Goal: Complete application form

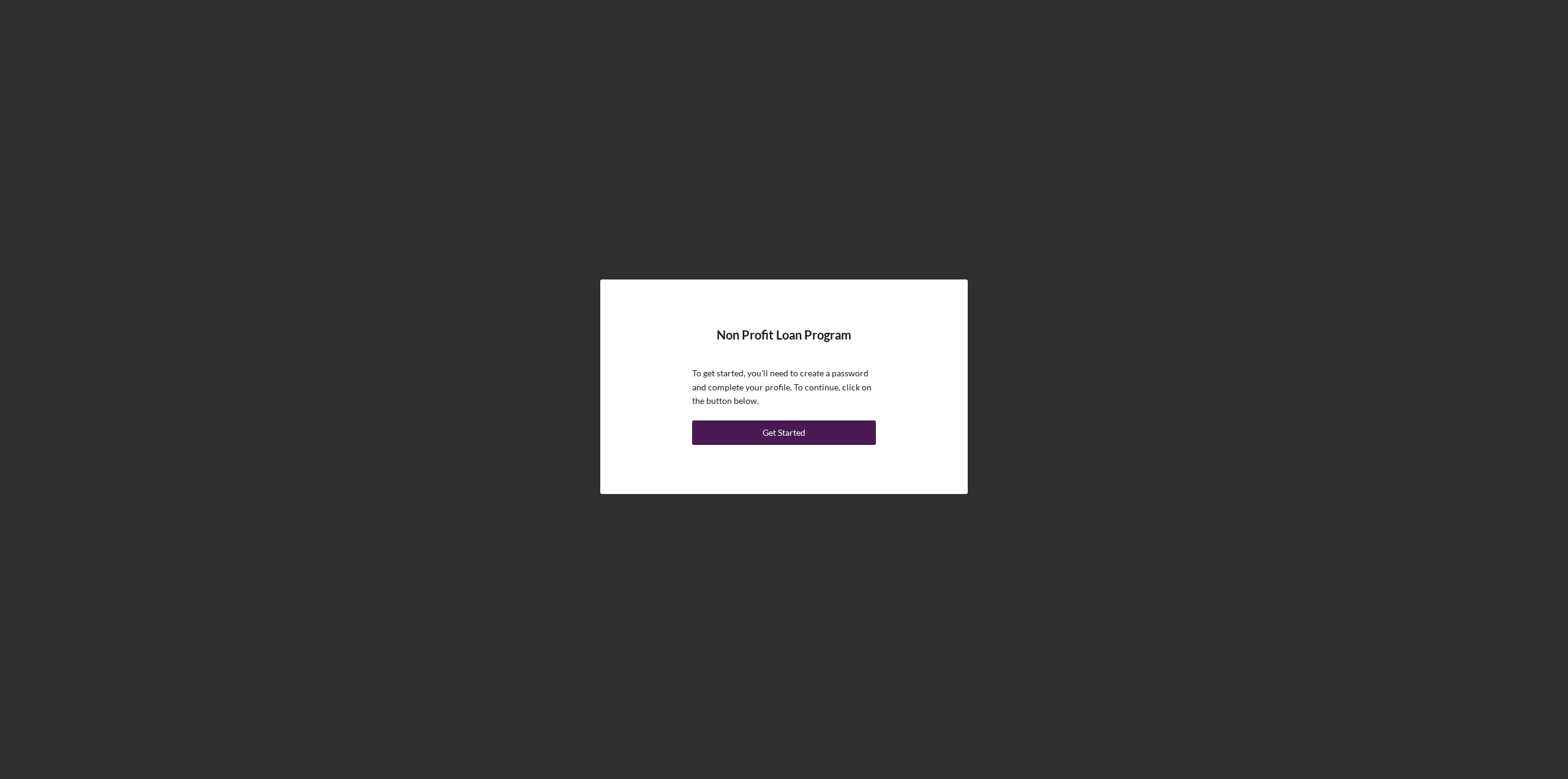
click at [794, 437] on div "Get Started" at bounding box center [784, 433] width 43 height 25
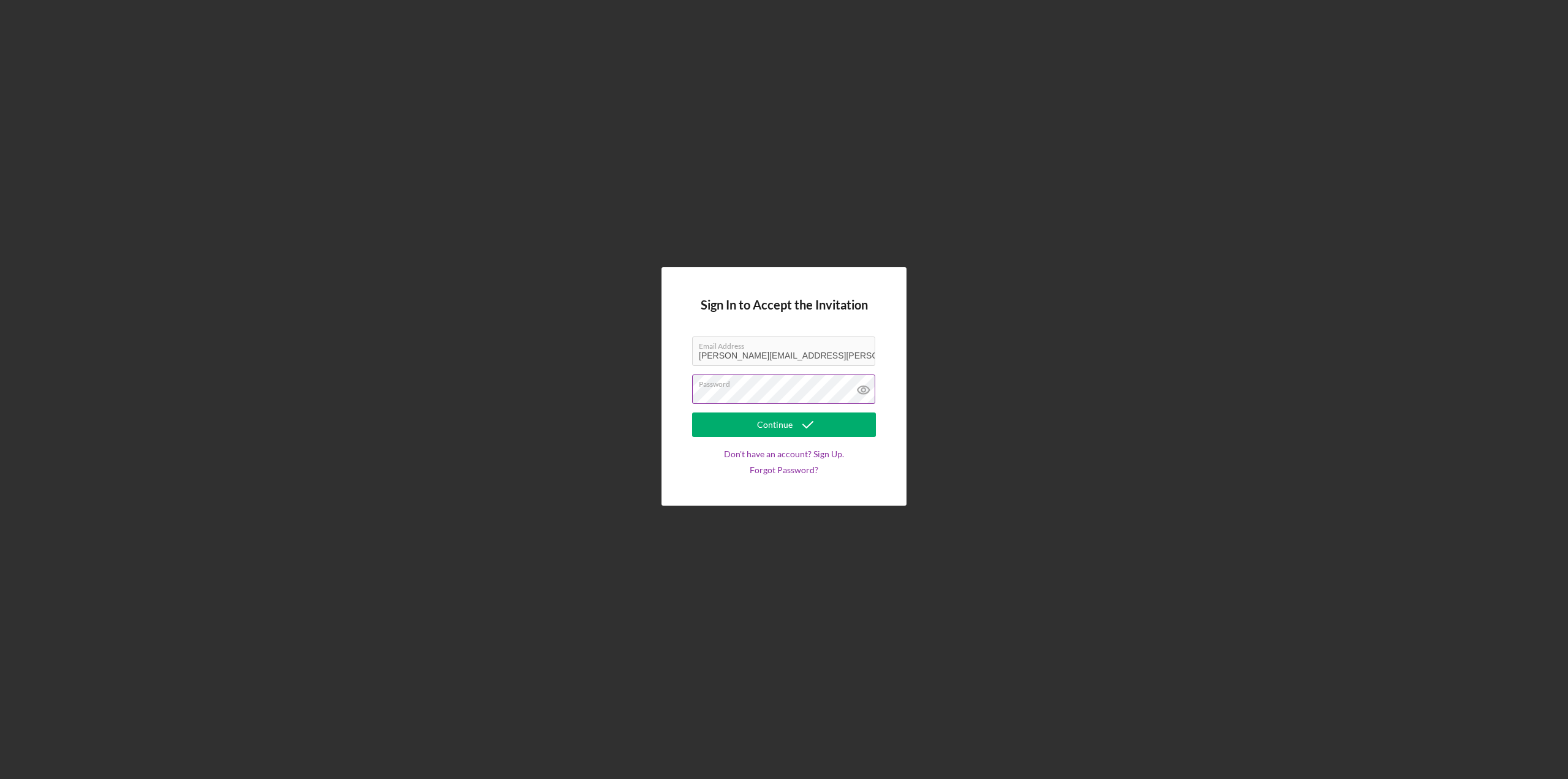
click at [782, 387] on label "Password" at bounding box center [787, 382] width 177 height 13
click at [799, 429] on icon "submit" at bounding box center [808, 424] width 31 height 31
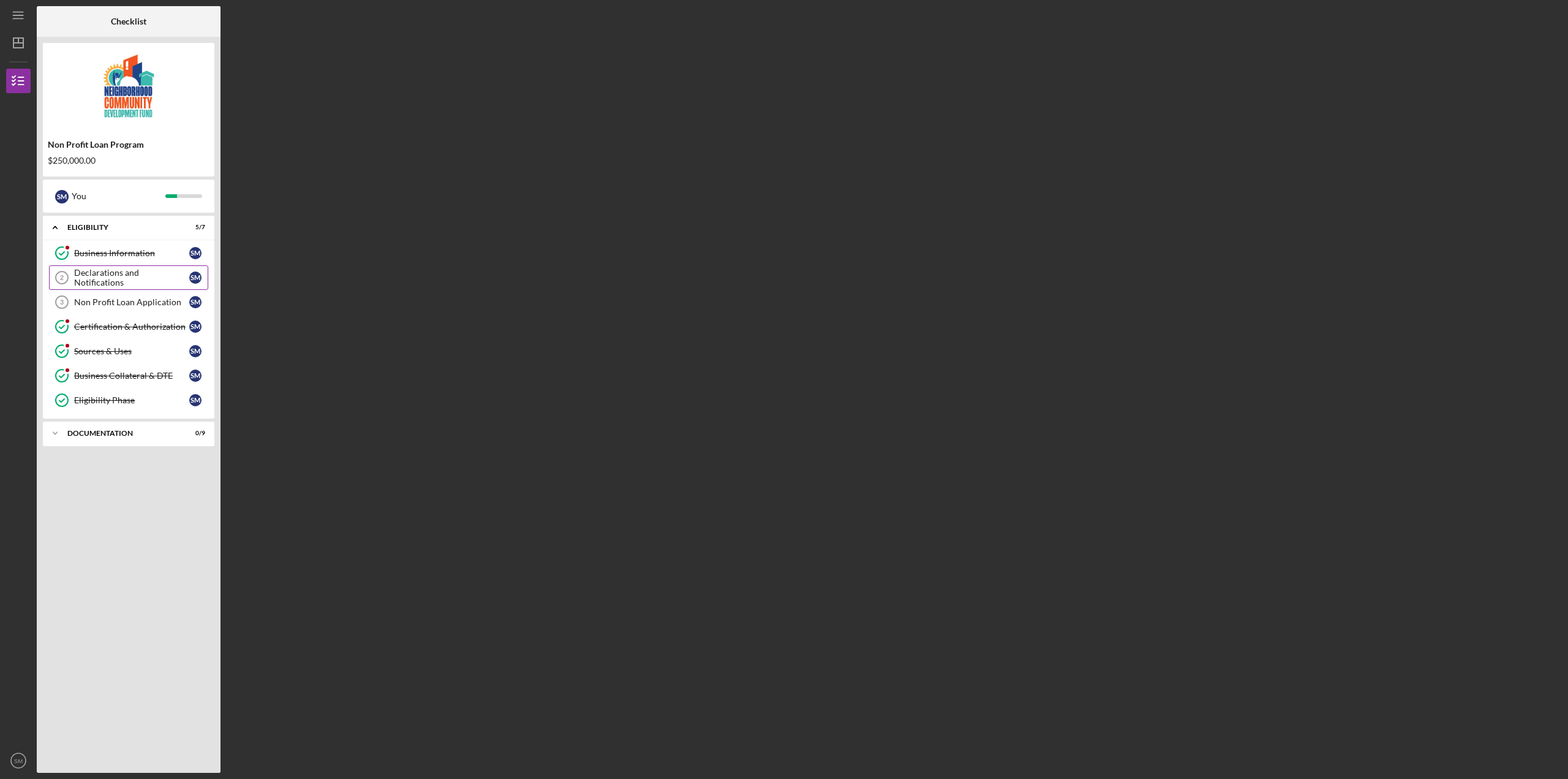
click at [114, 270] on link "Declarations and Notifications 2 Declarations and Notifications S M" at bounding box center [129, 278] width 159 height 25
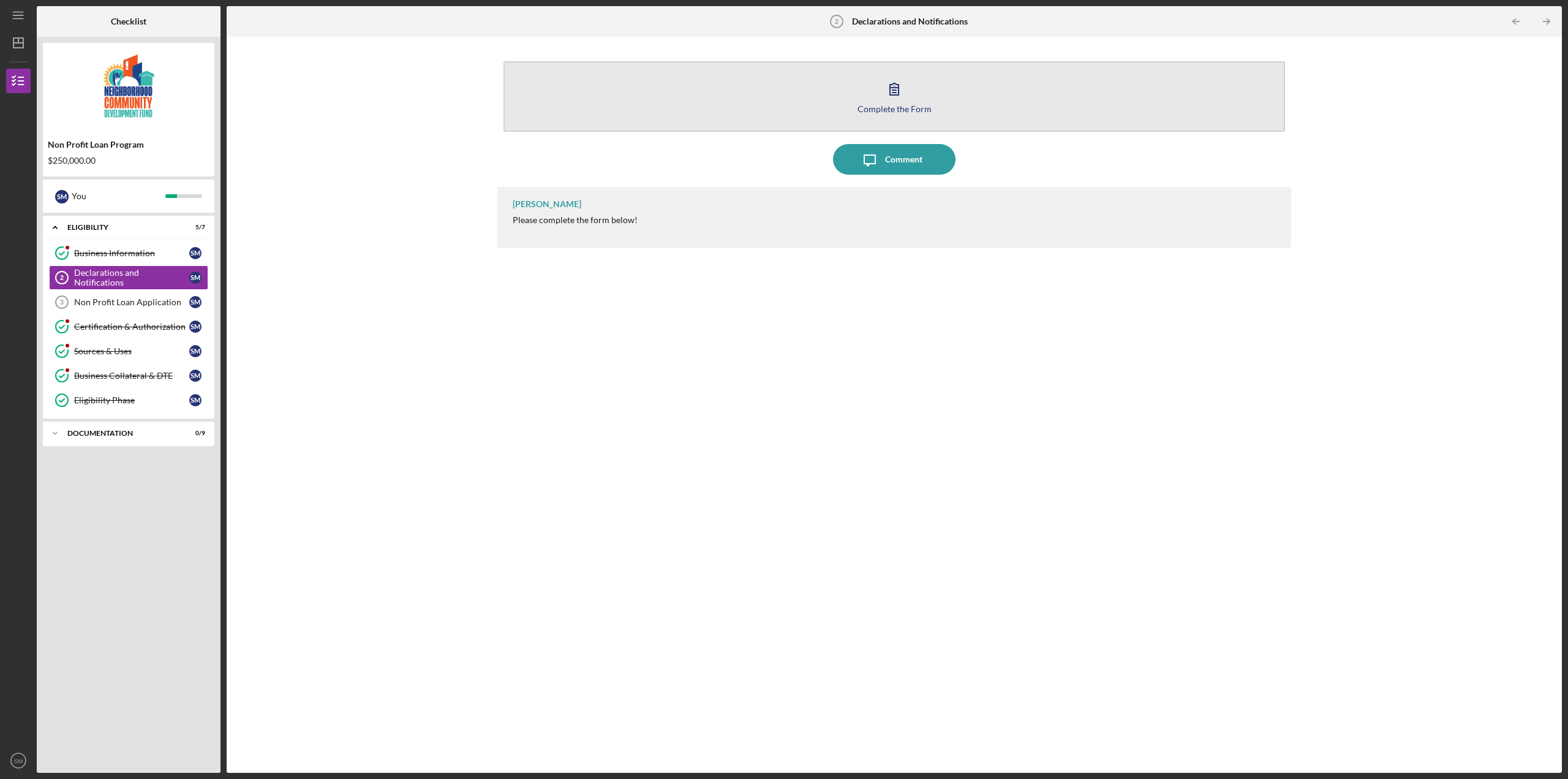
click at [914, 101] on button "Complete the Form Form" at bounding box center [895, 96] width 782 height 71
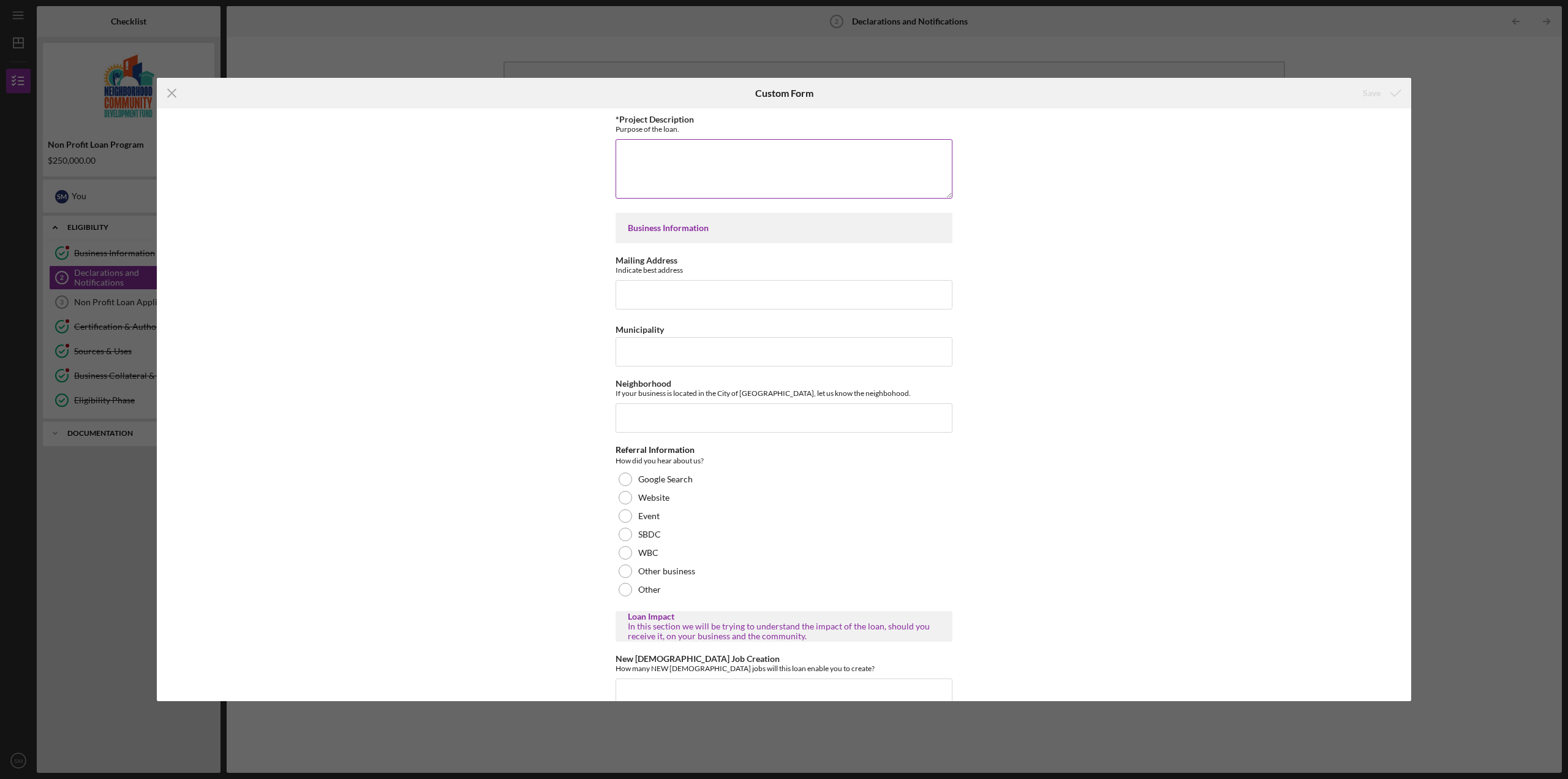
click at [705, 168] on textarea "*Project Description" at bounding box center [784, 169] width 337 height 59
click at [177, 90] on icon "Icon/Menu Close" at bounding box center [172, 93] width 31 height 31
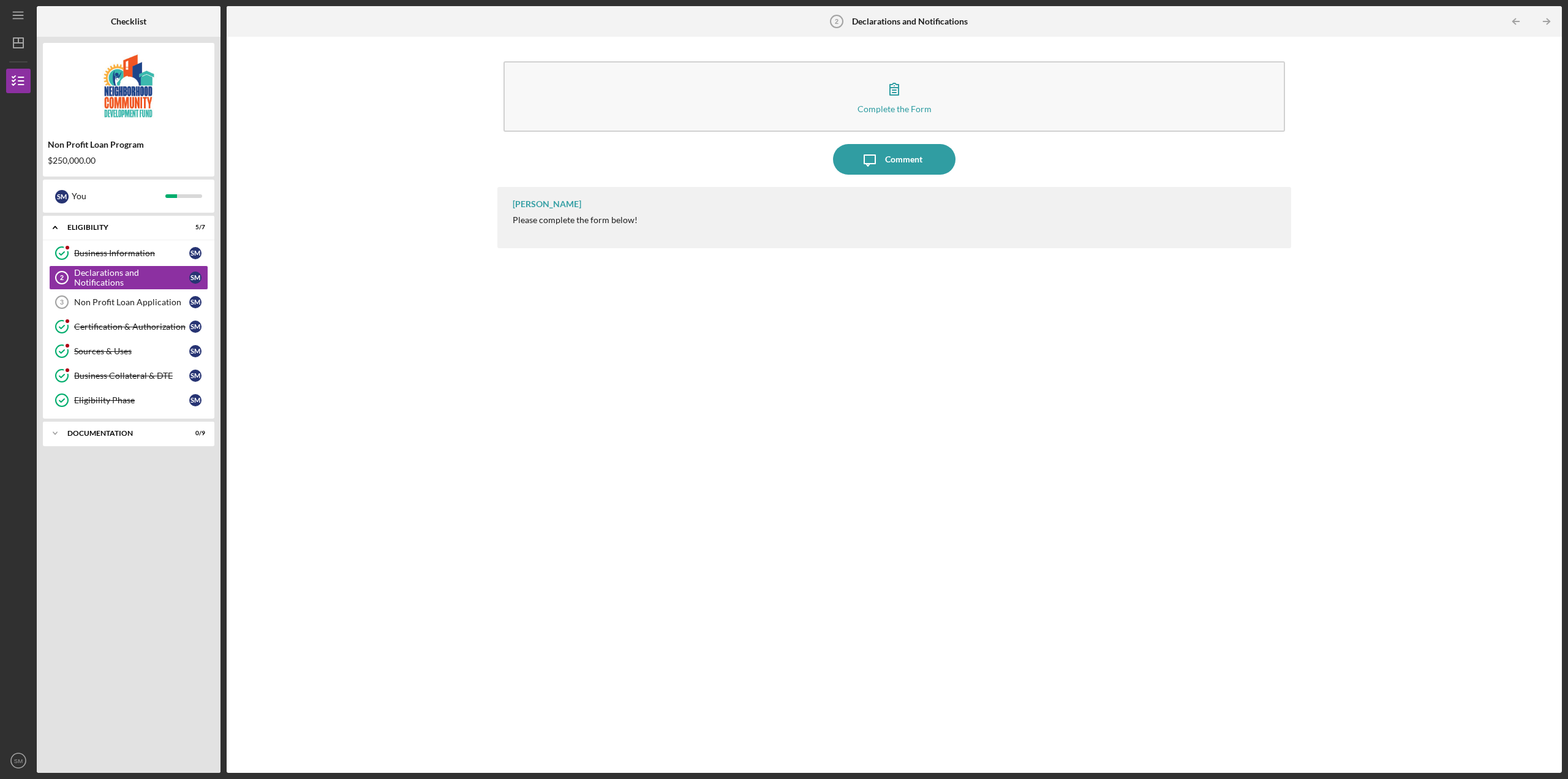
click at [336, 174] on div "Complete the Form Form Icon/Message Comment [PERSON_NAME] Please complete the f…" at bounding box center [894, 404] width 1323 height 723
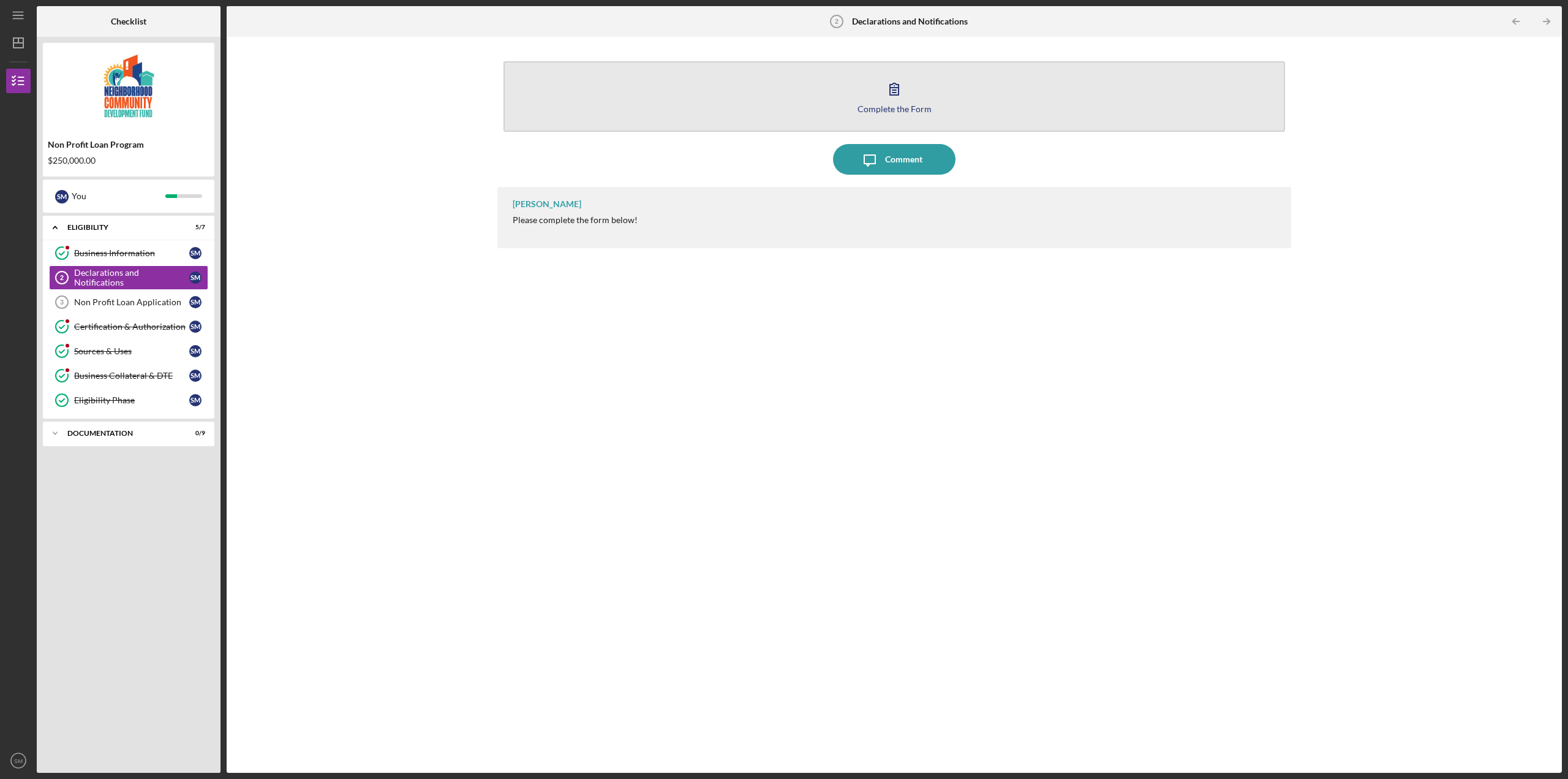
click at [887, 100] on icon "button" at bounding box center [894, 89] width 31 height 31
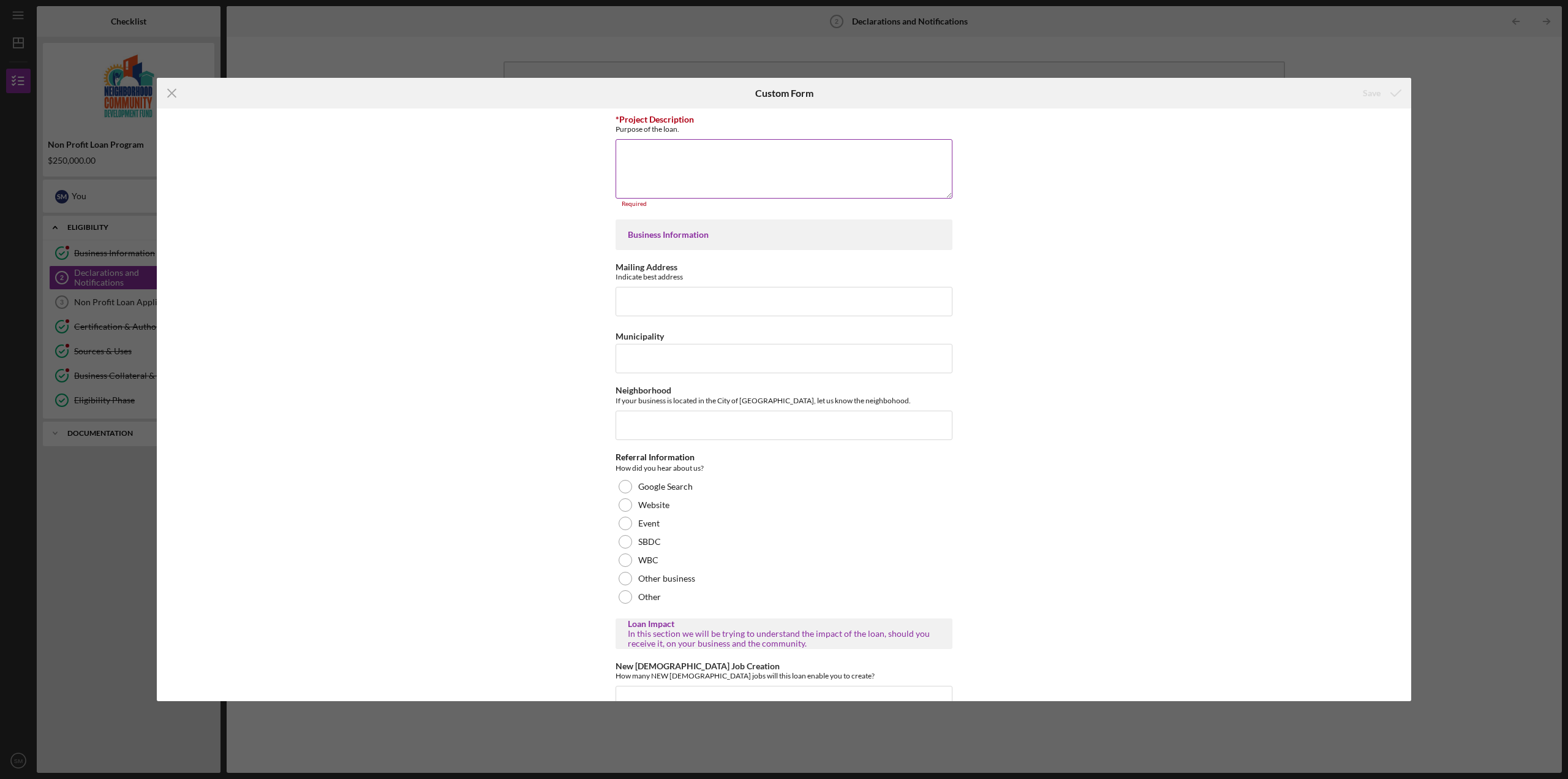
click at [677, 160] on textarea "*Project Description" at bounding box center [784, 169] width 337 height 59
paste textarea "Aiming to replicate the scale and success of the initial 2019 NMTC-funded proje…"
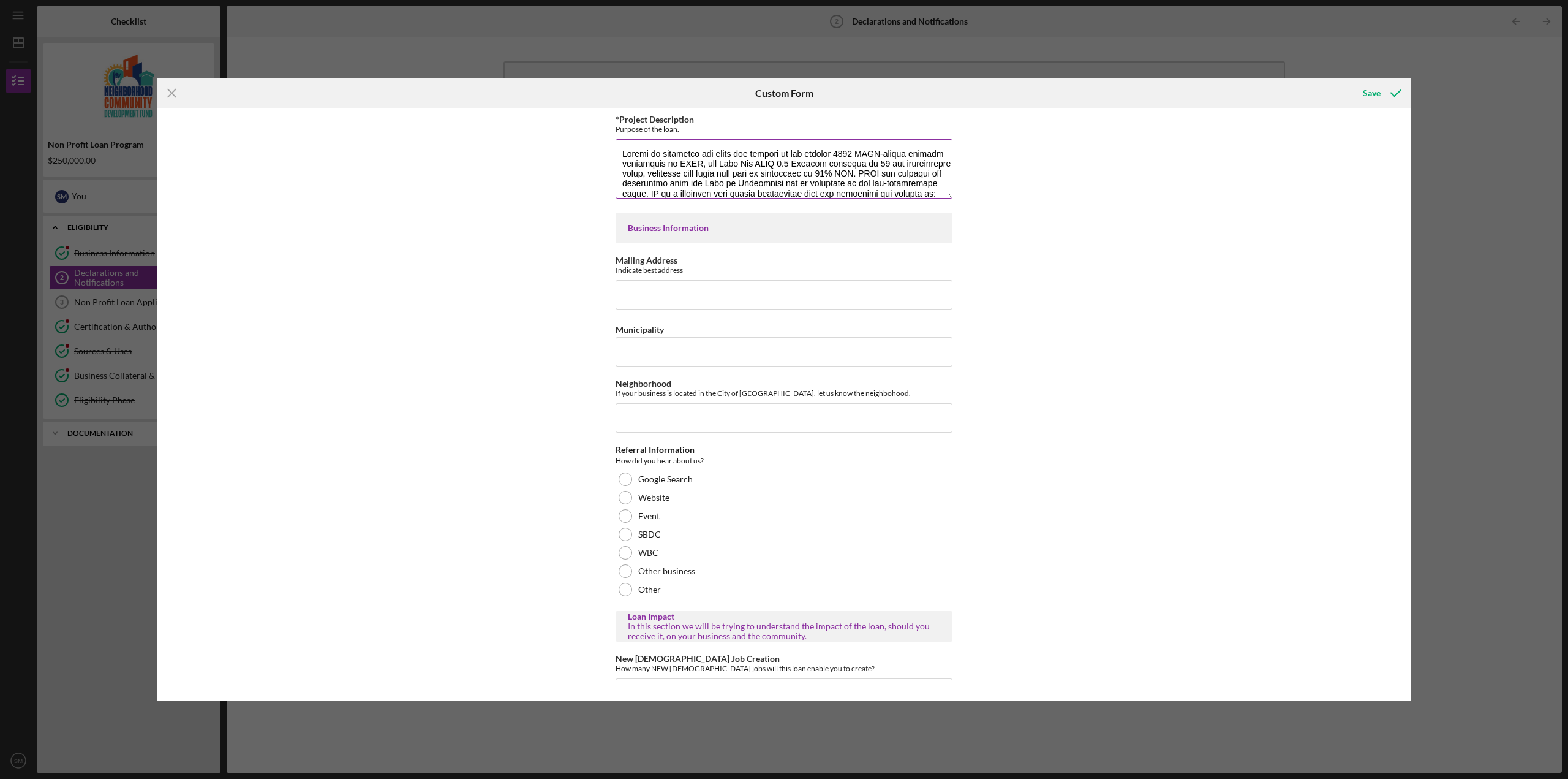
scroll to position [267, 0]
type textarea "Aiming to replicate the scale and success of the initial 2019 NMTC-funded proje…"
click at [684, 299] on input "Mailing Address" at bounding box center [784, 294] width 337 height 29
type input "[STREET_ADDRESS][PERSON_NAME]"
click at [730, 352] on input "Municipality" at bounding box center [784, 351] width 337 height 29
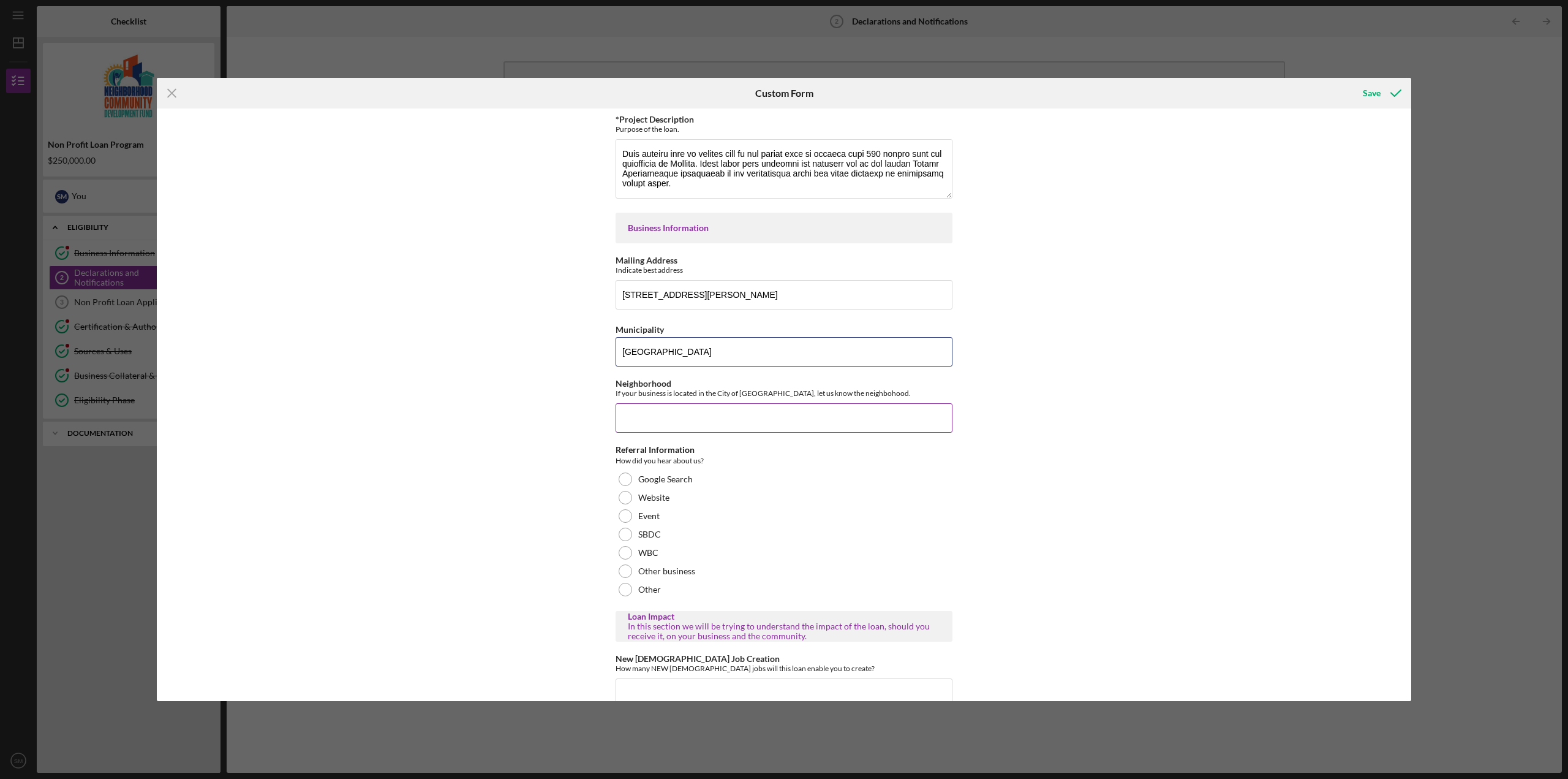
type input "[GEOGRAPHIC_DATA]"
click at [725, 404] on input "Neighborhood" at bounding box center [784, 418] width 337 height 29
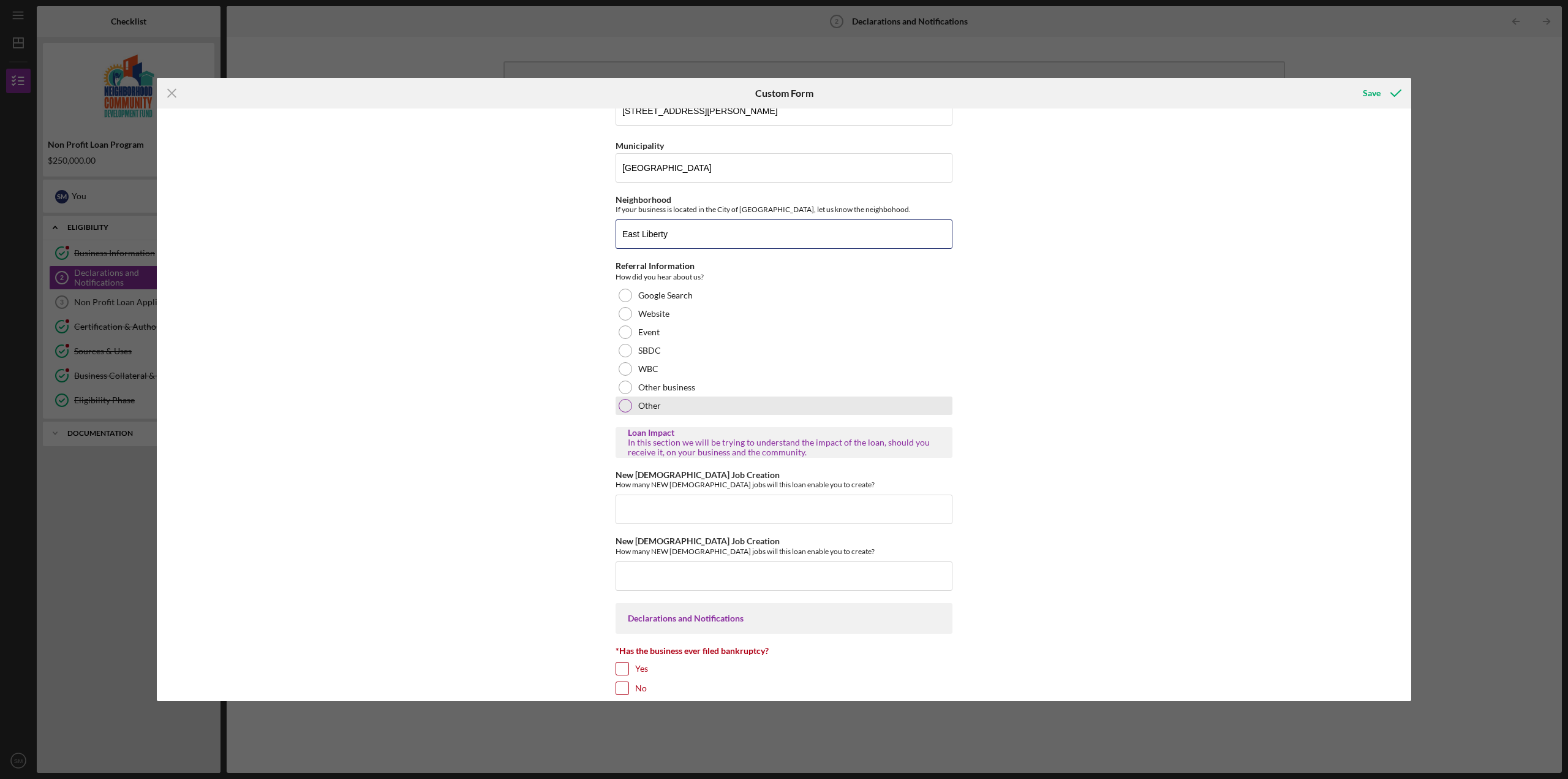
type input "East Liberty"
click at [703, 412] on div "Other" at bounding box center [784, 405] width 337 height 18
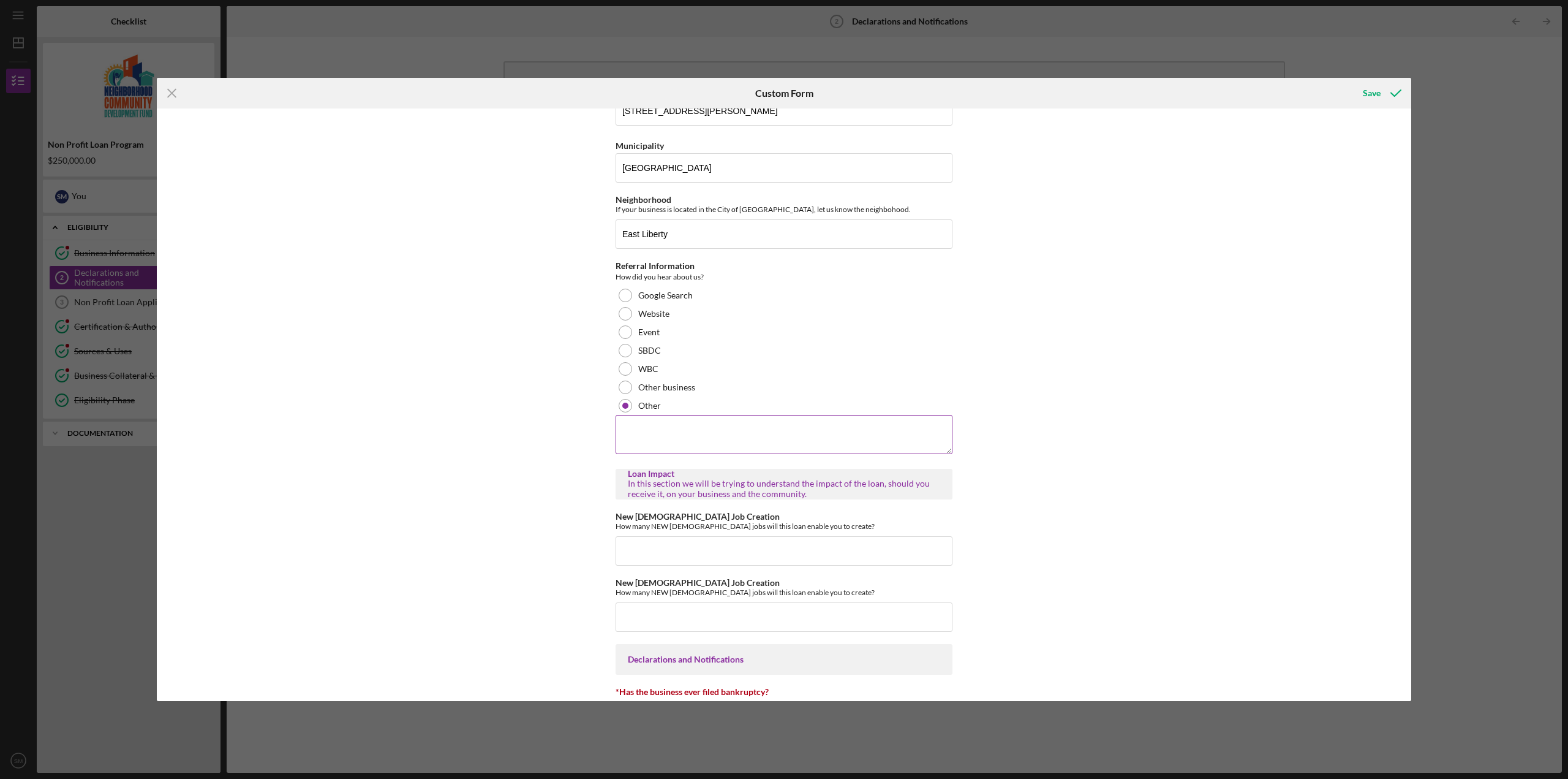
click at [702, 429] on textarea at bounding box center [784, 434] width 337 height 39
type textarea "Referred by [PERSON_NAME]"
click at [491, 541] on div "*Project Description Purpose of the loan. Business Information Mailing Address …" at bounding box center [784, 405] width 1254 height 593
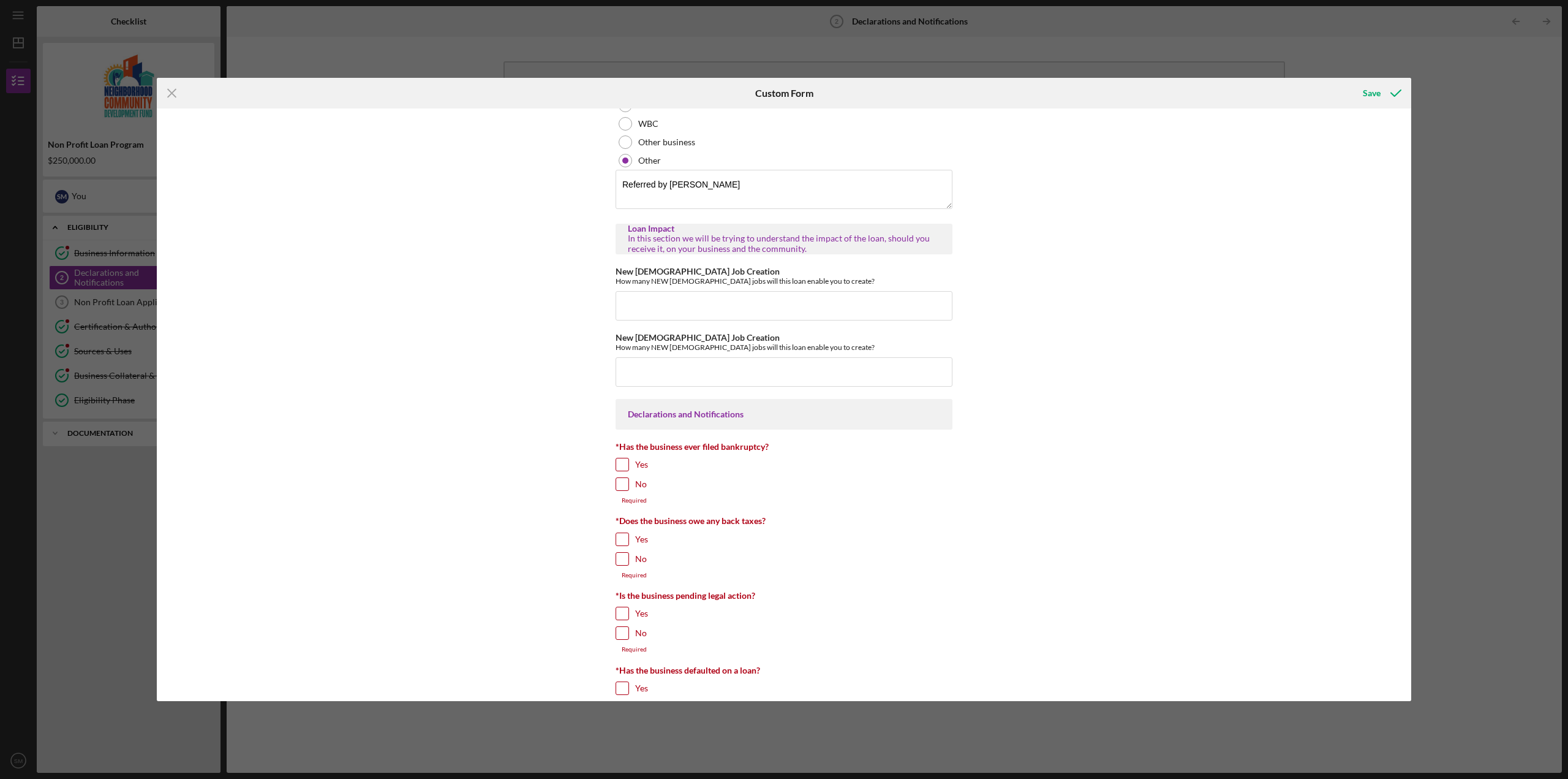
scroll to position [473, 0]
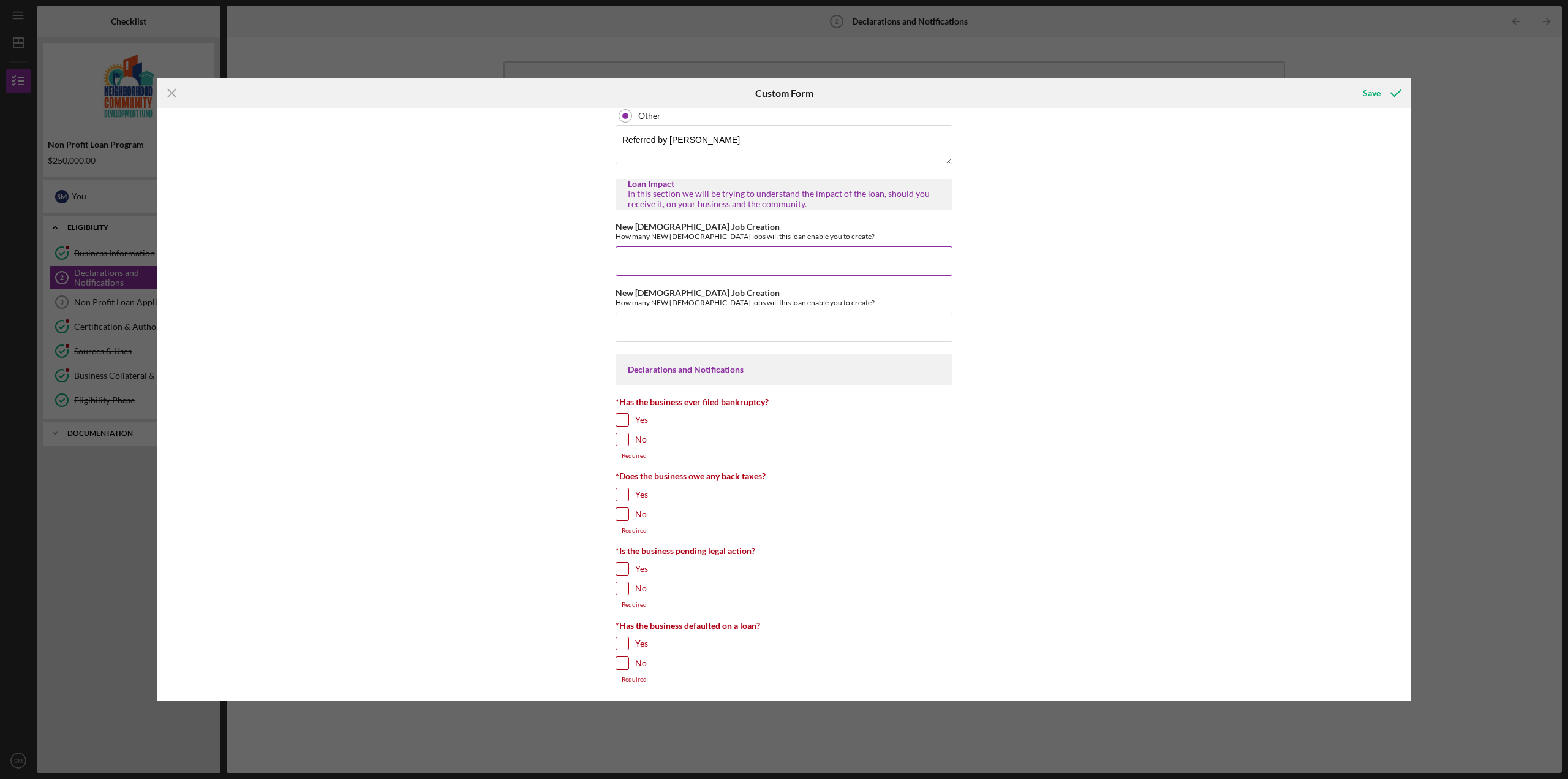
click at [710, 247] on input "New [DEMOGRAPHIC_DATA] Job Creation" at bounding box center [784, 261] width 337 height 29
type input "42"
click at [733, 331] on input "New [DEMOGRAPHIC_DATA] Job Creation" at bounding box center [784, 326] width 337 height 29
click at [653, 257] on input "42" at bounding box center [784, 261] width 337 height 29
drag, startPoint x: 653, startPoint y: 257, endPoint x: 528, endPoint y: 254, distance: 125.0
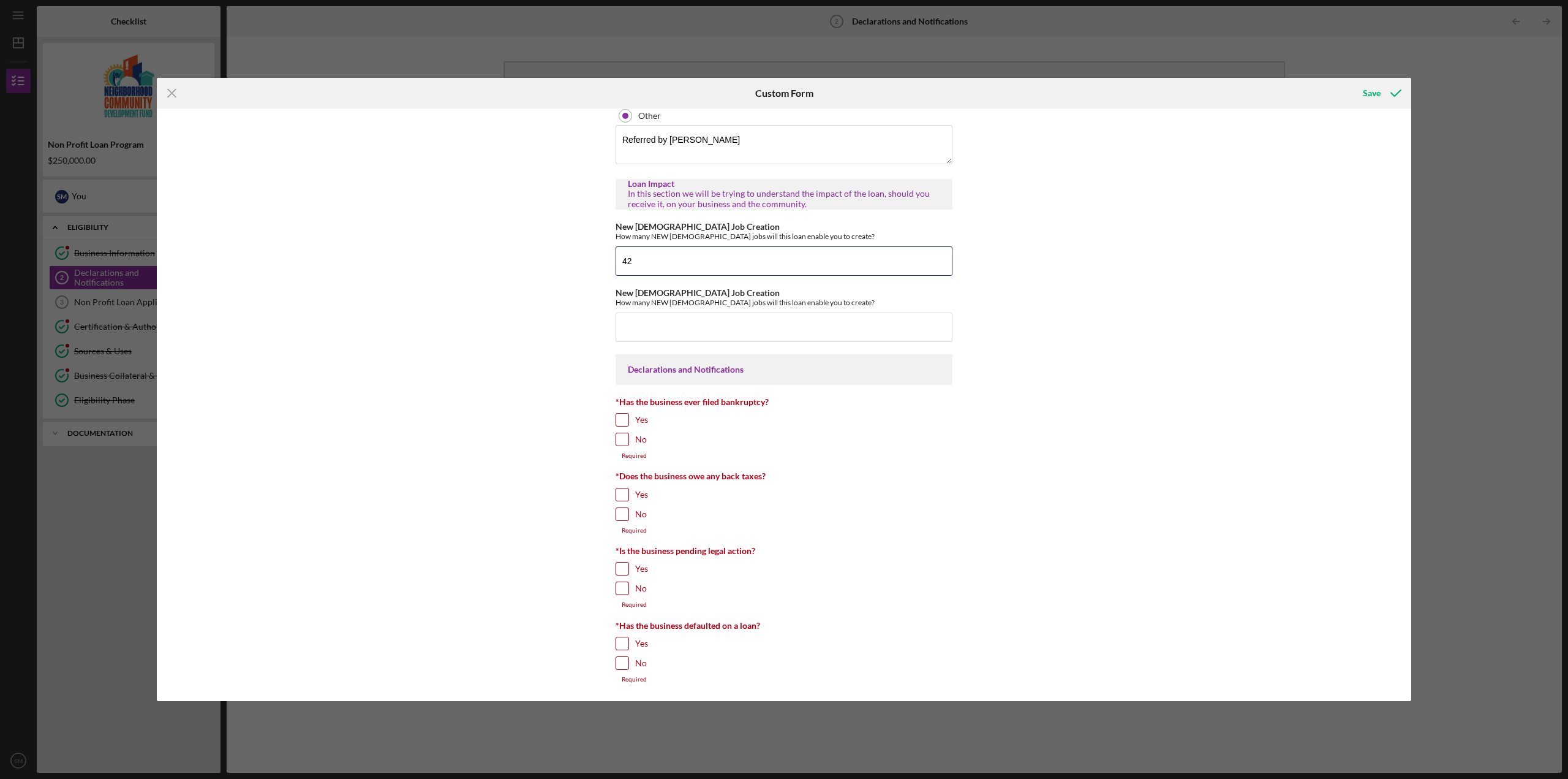
click at [528, 254] on div "*Project Description Purpose of the loan. Business Information Mailing Address …" at bounding box center [784, 405] width 1254 height 593
click at [544, 294] on div "*Project Description Purpose of the loan. Business Information Mailing Address …" at bounding box center [784, 405] width 1254 height 593
click at [623, 439] on input "No" at bounding box center [622, 439] width 12 height 12
checkbox input "true"
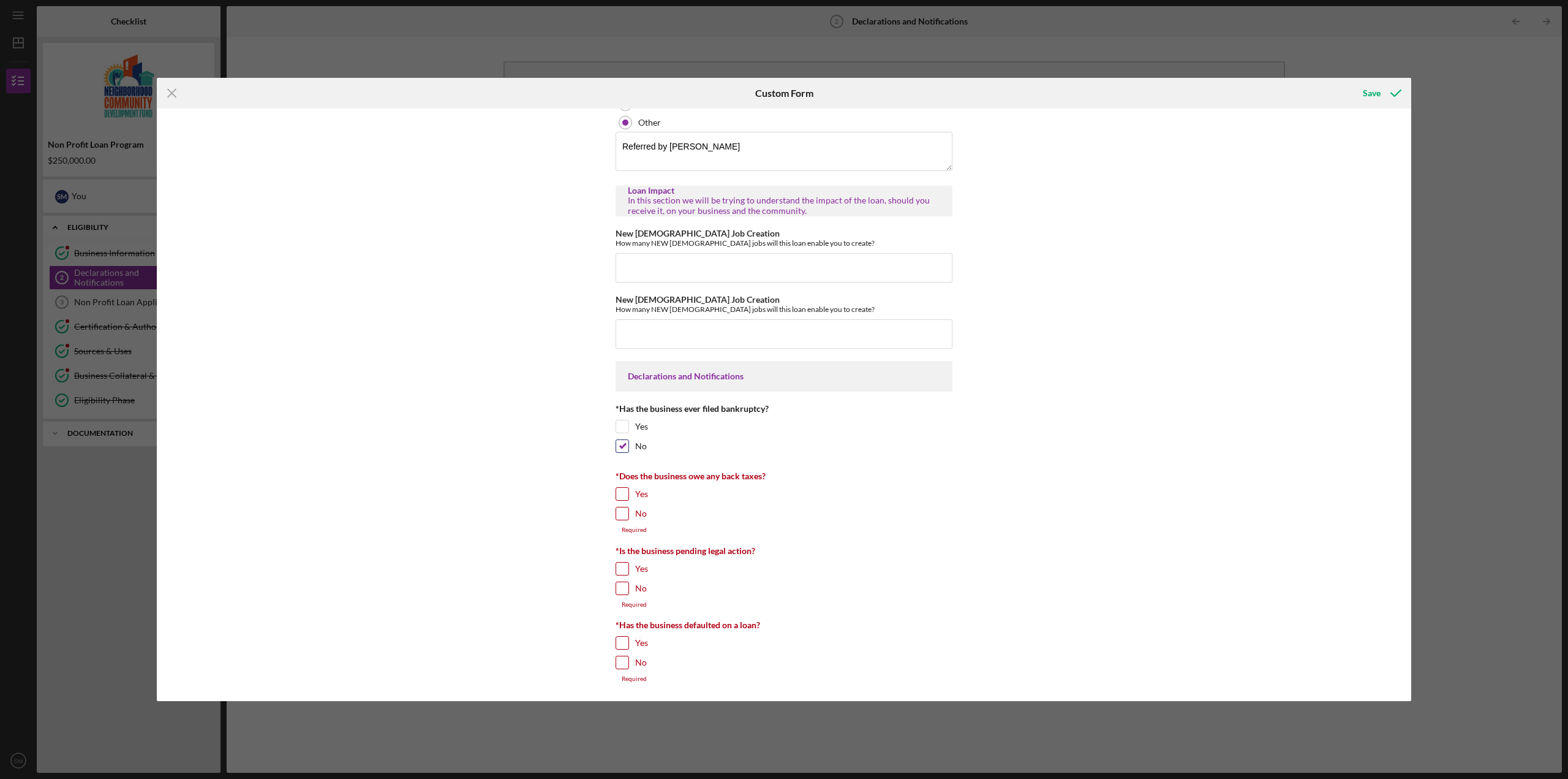
scroll to position [467, 0]
click at [622, 517] on input "No" at bounding box center [622, 513] width 12 height 12
checkbox input "true"
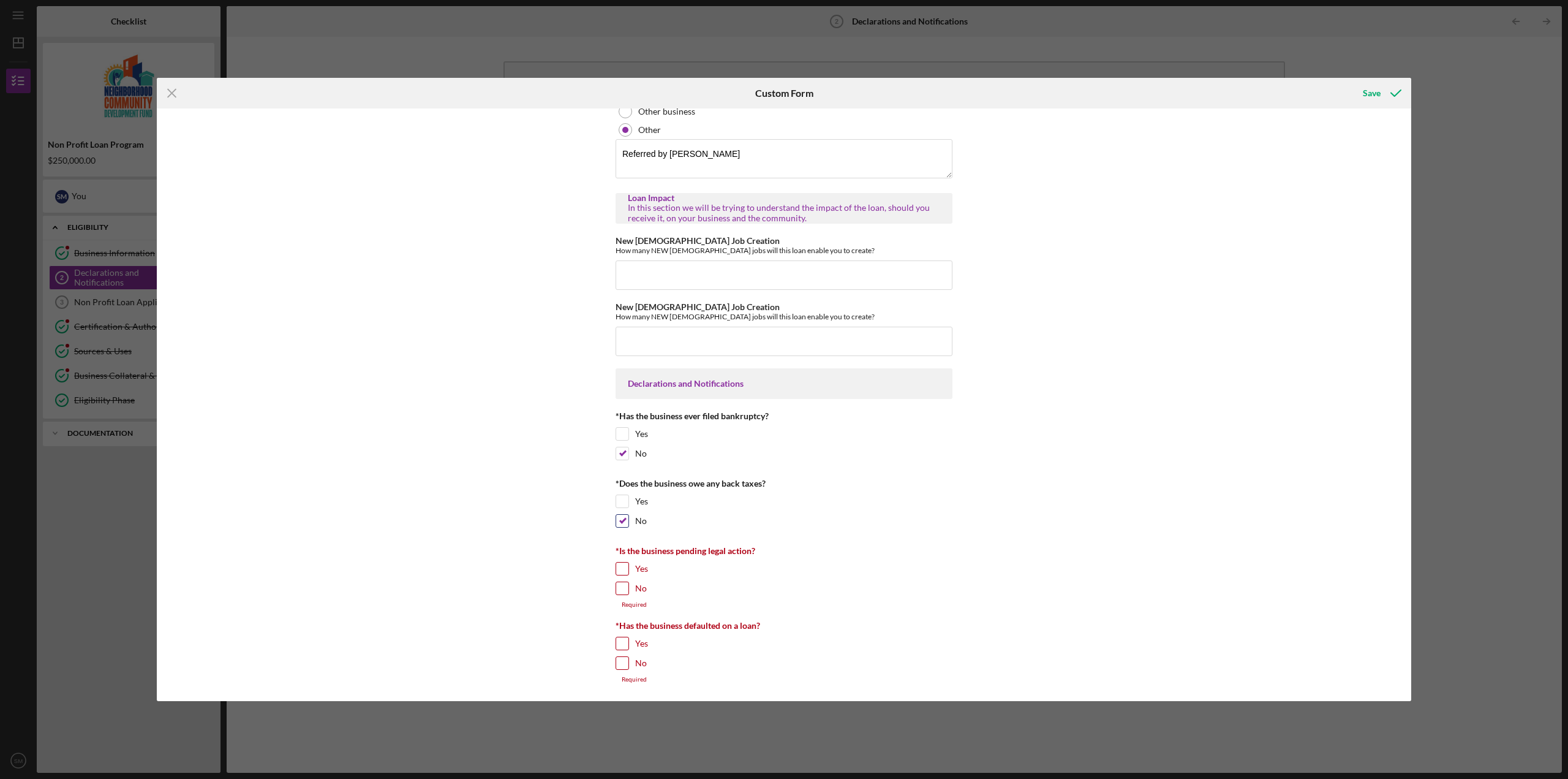
scroll to position [459, 0]
click at [618, 587] on input "No" at bounding box center [622, 588] width 12 height 12
checkbox input "true"
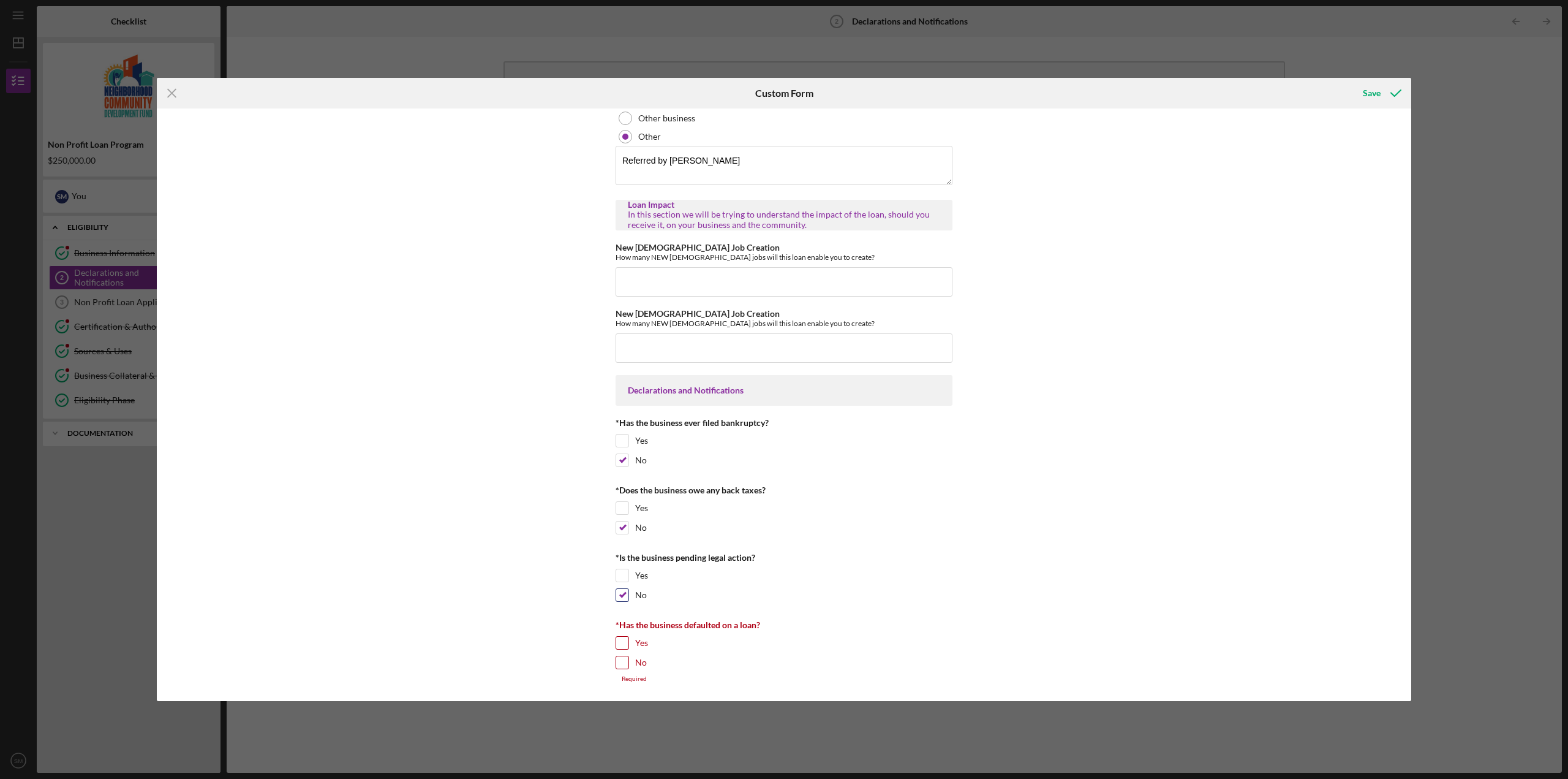
scroll to position [453, 0]
click at [625, 662] on input "No" at bounding box center [622, 662] width 12 height 12
checkbox input "true"
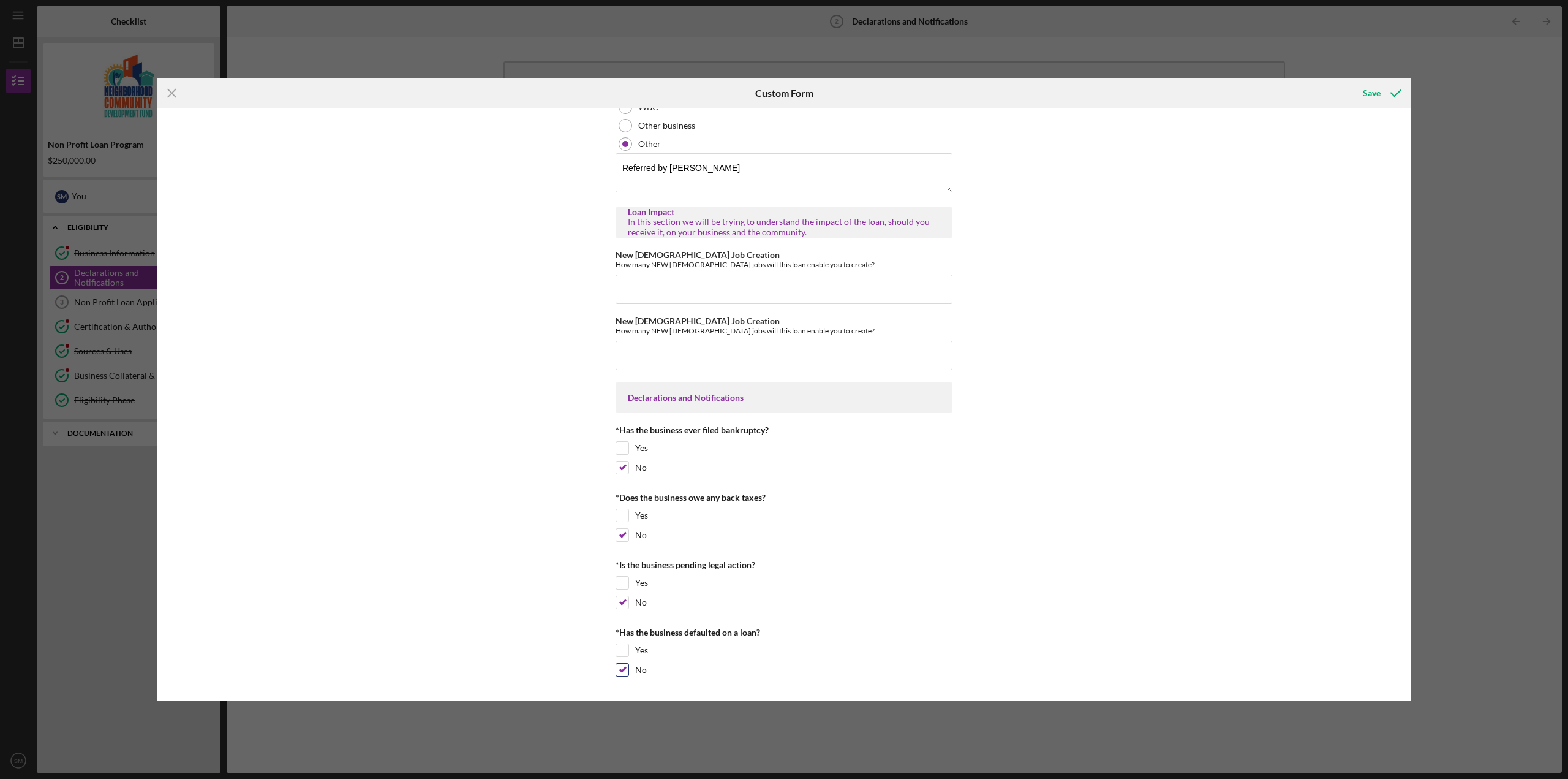
scroll to position [445, 0]
click at [1387, 95] on icon "submit" at bounding box center [1395, 93] width 31 height 31
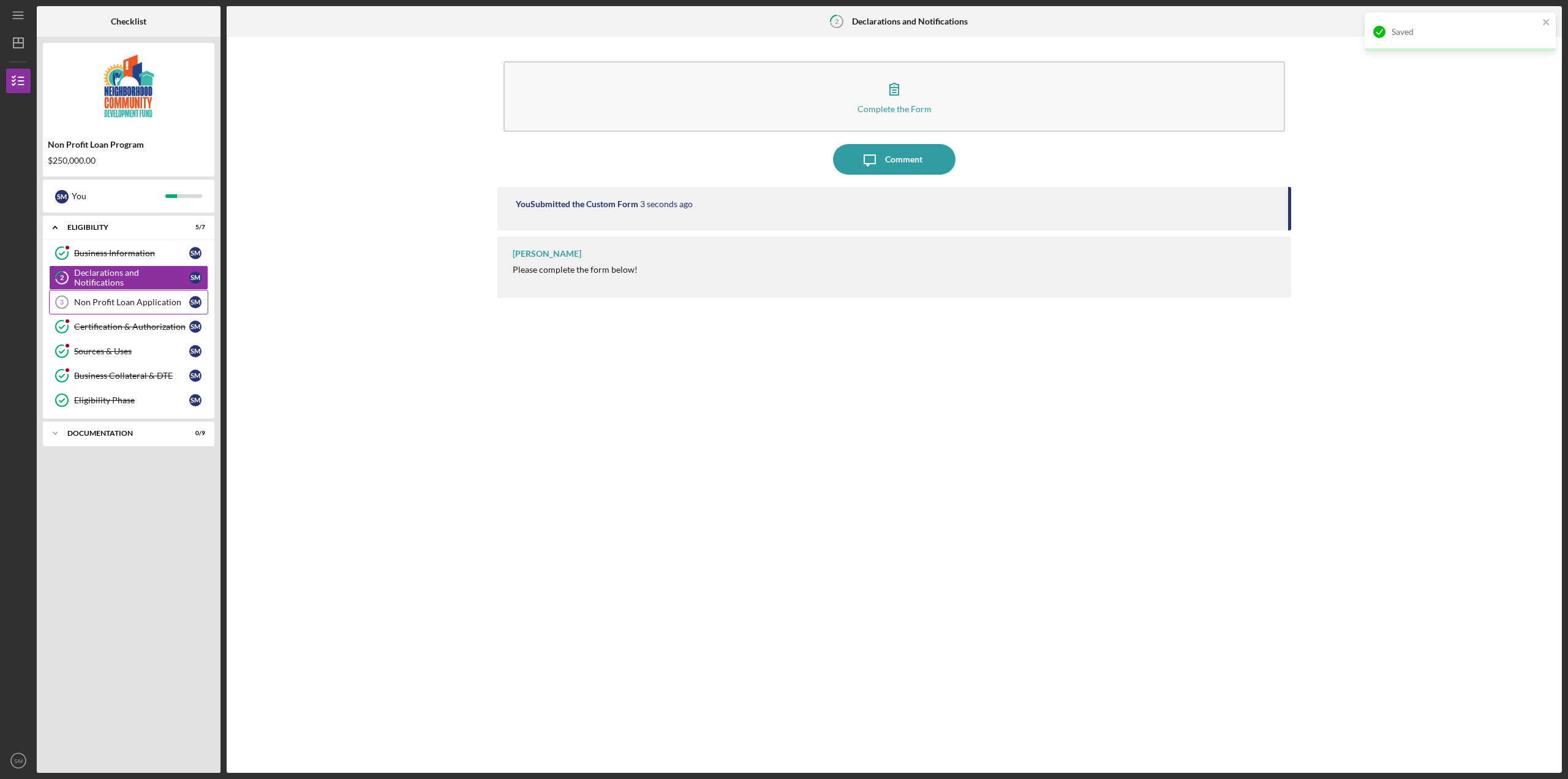
click at [90, 300] on div "Non Profit Loan Application" at bounding box center [131, 302] width 115 height 10
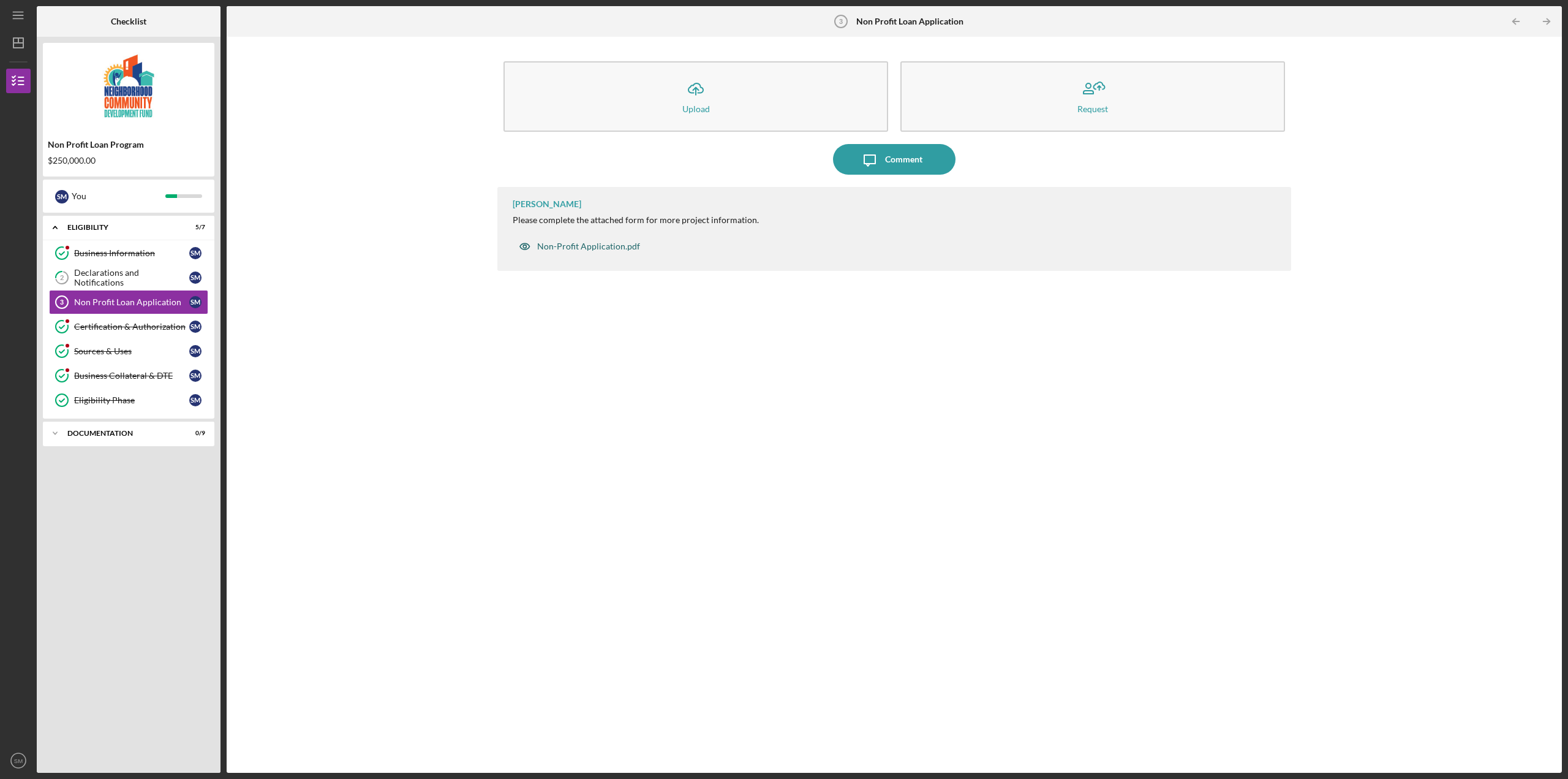
click at [616, 244] on div "Non-Profit Application.pdf" at bounding box center [589, 247] width 103 height 10
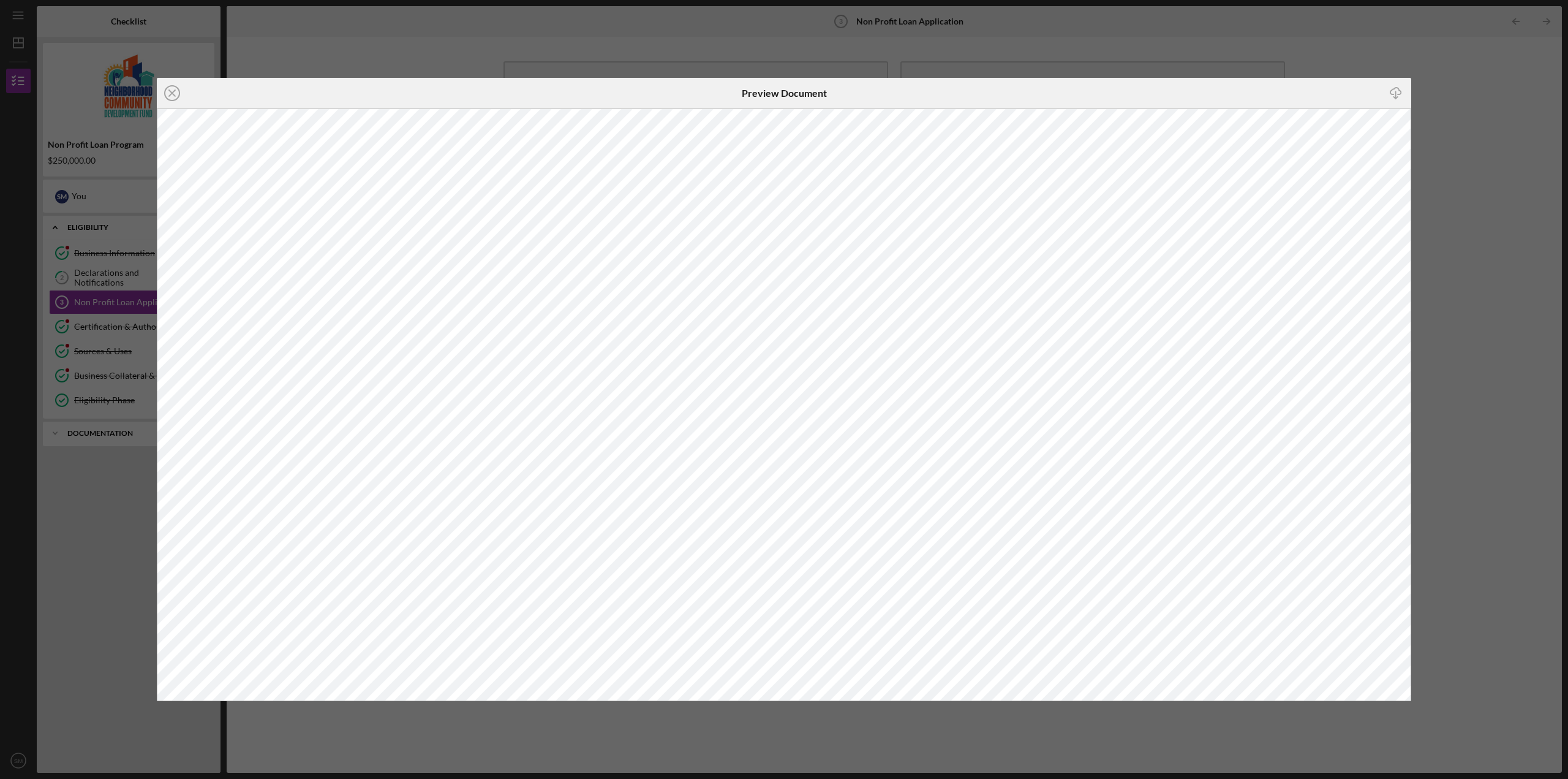
click at [1249, 57] on div "Icon/Close Preview Document Icon/Download" at bounding box center [784, 390] width 1568 height 779
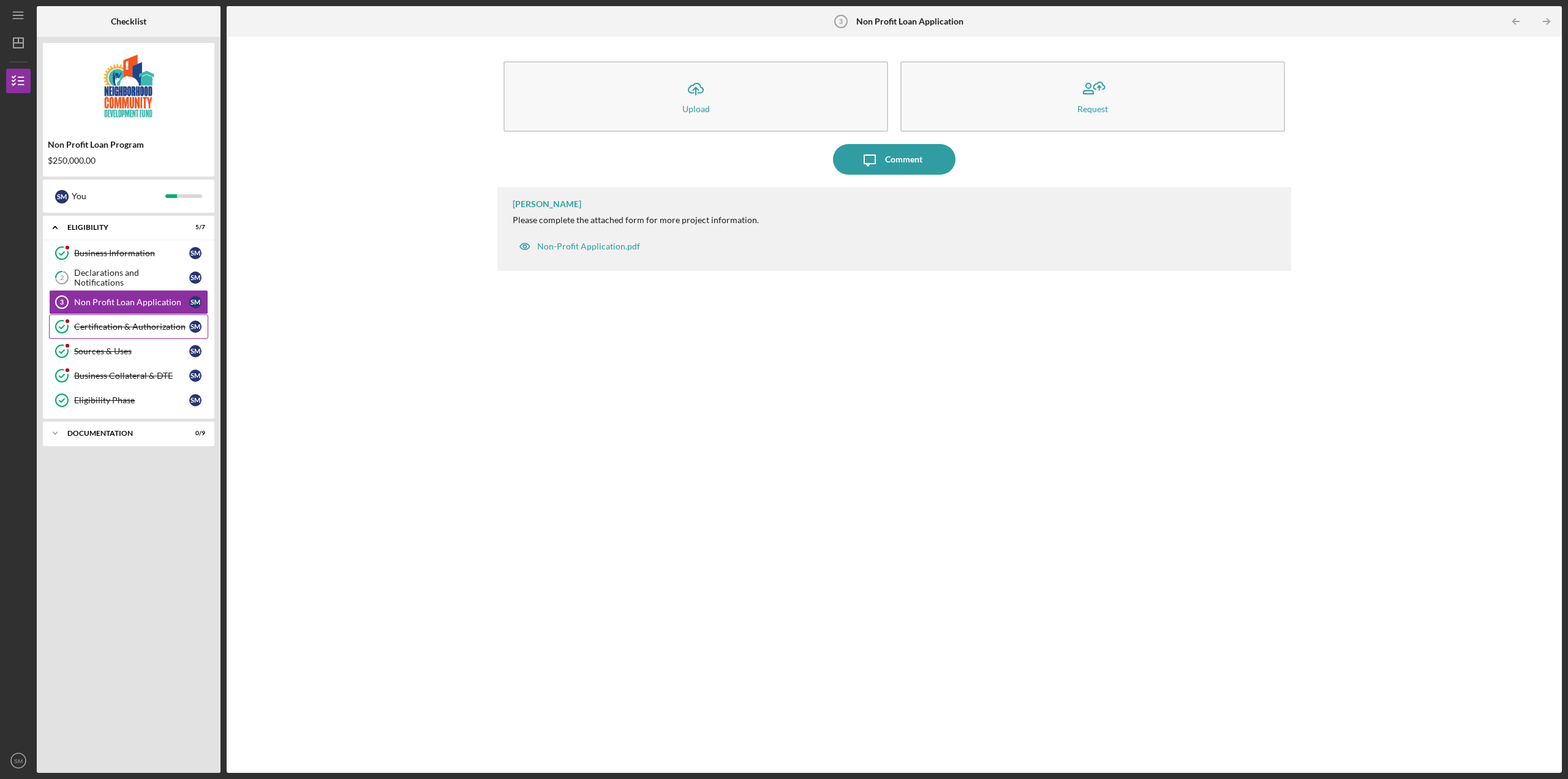
click at [115, 324] on div "Certification & Authorization" at bounding box center [131, 326] width 115 height 10
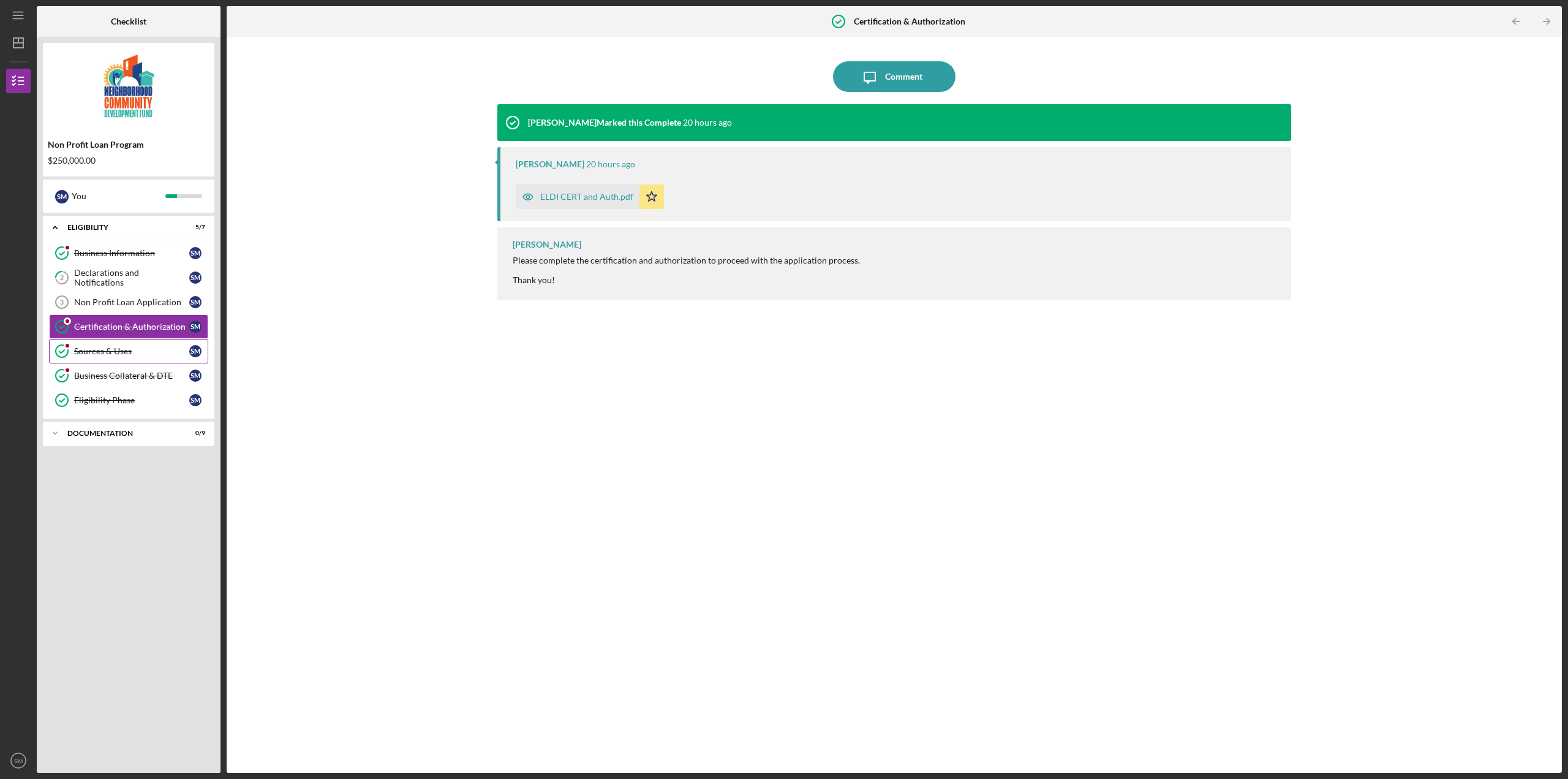
click at [125, 352] on div "Sources & Uses" at bounding box center [131, 351] width 115 height 10
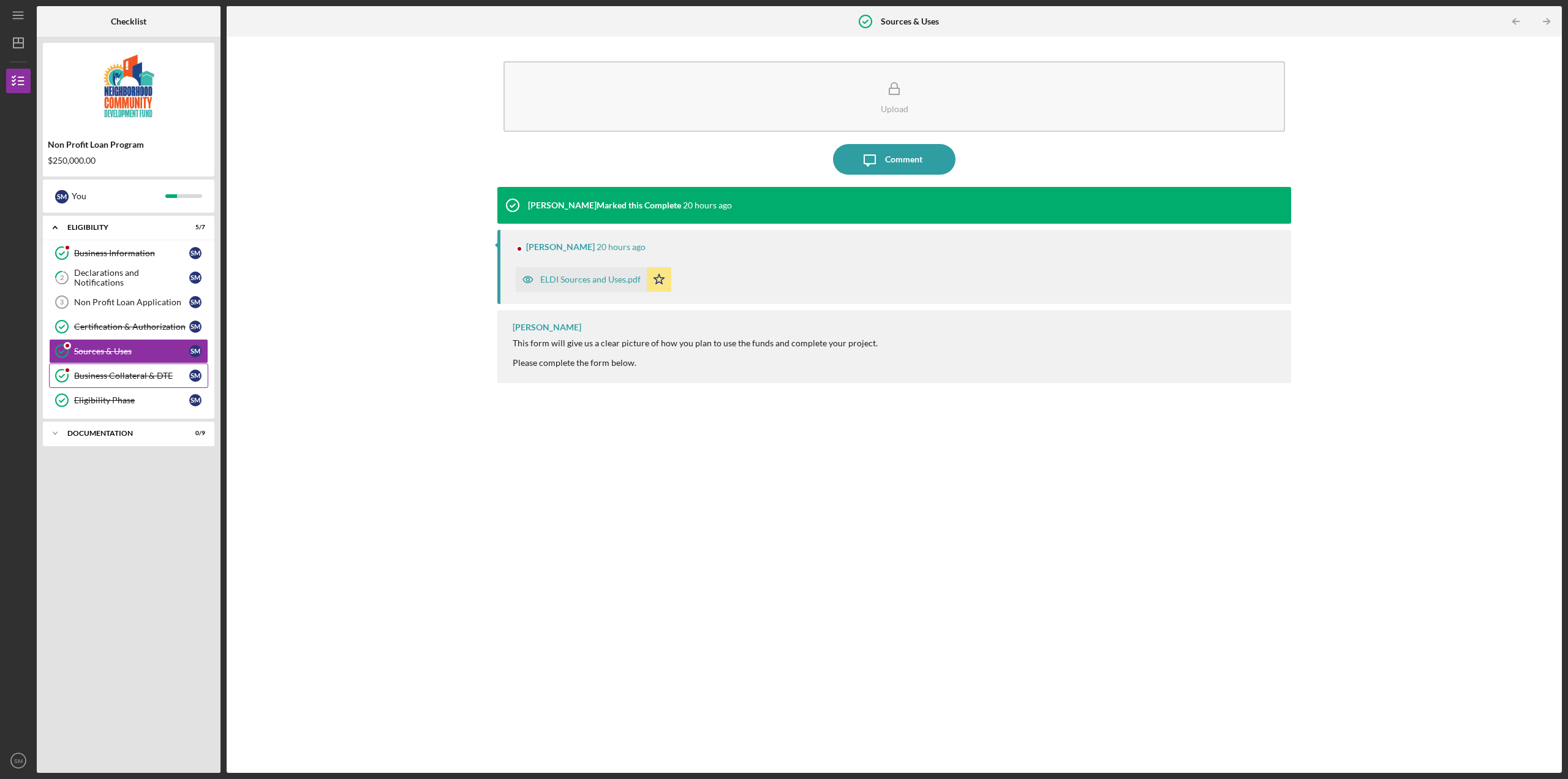
click at [128, 380] on div "Business Collateral & DTE" at bounding box center [131, 375] width 115 height 10
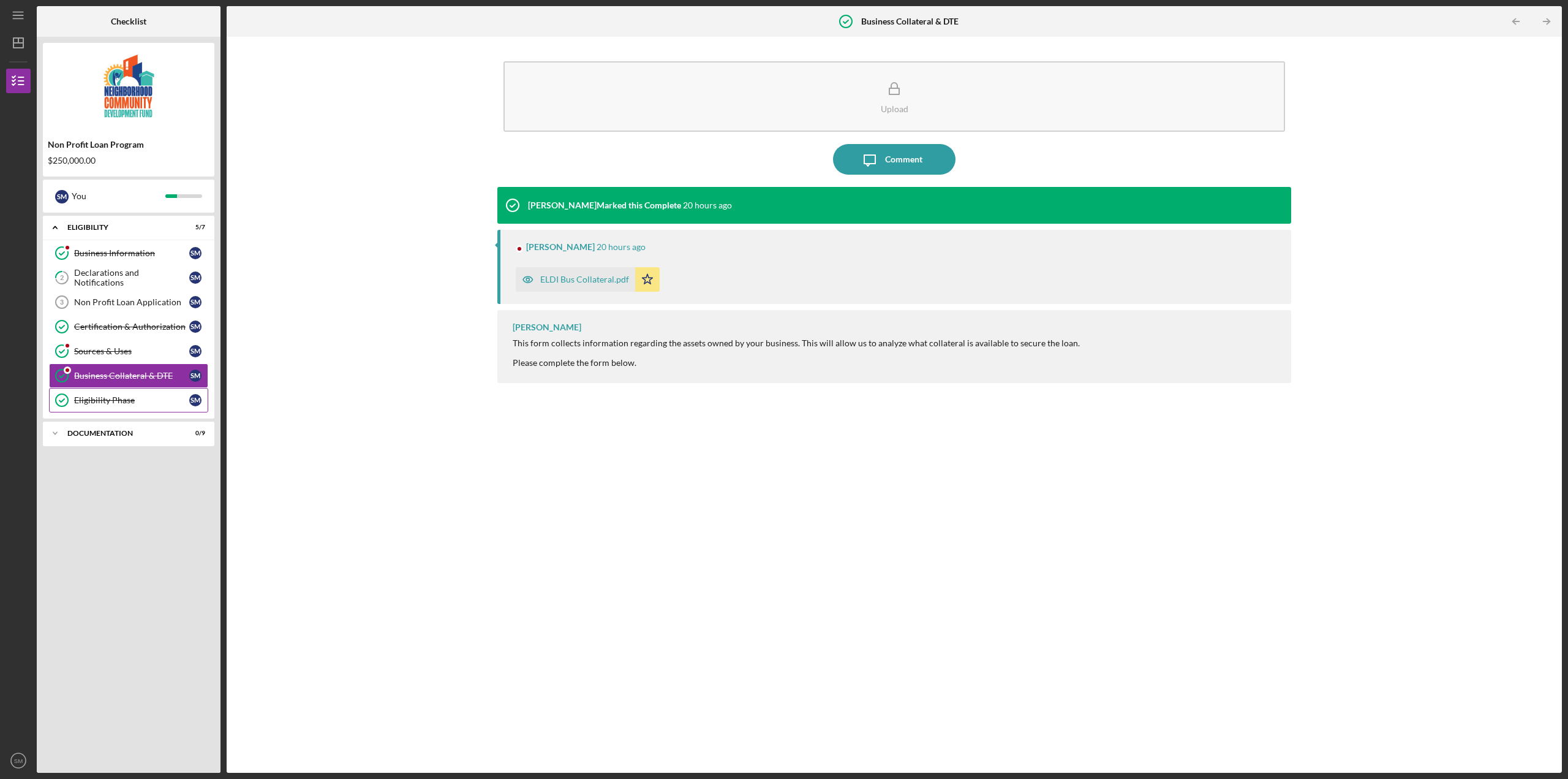
click at [130, 399] on div "Eligibility Phase" at bounding box center [131, 400] width 115 height 10
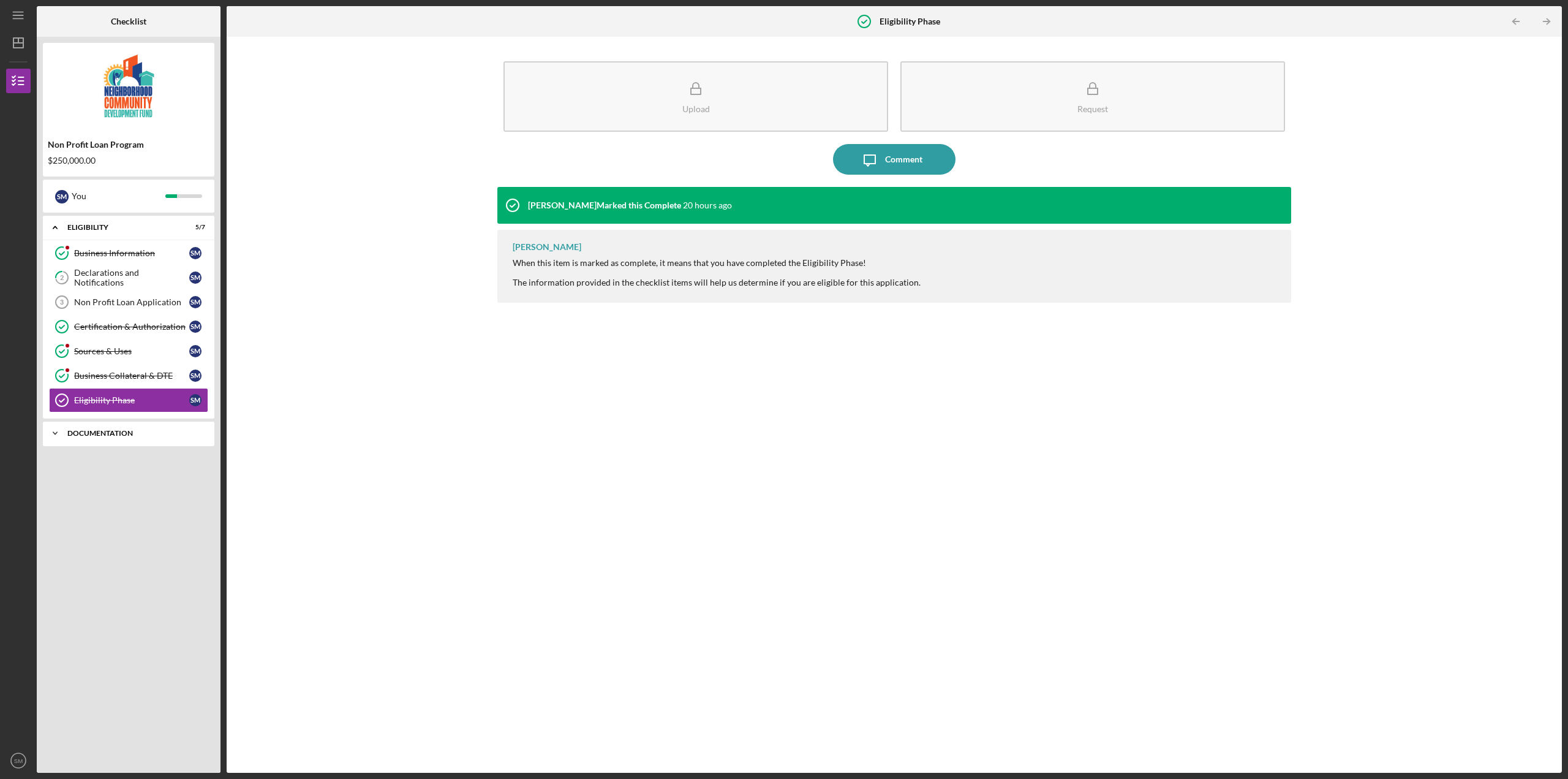
click at [134, 438] on div "Icon/Expander Documentation 0 / 9" at bounding box center [129, 434] width 172 height 25
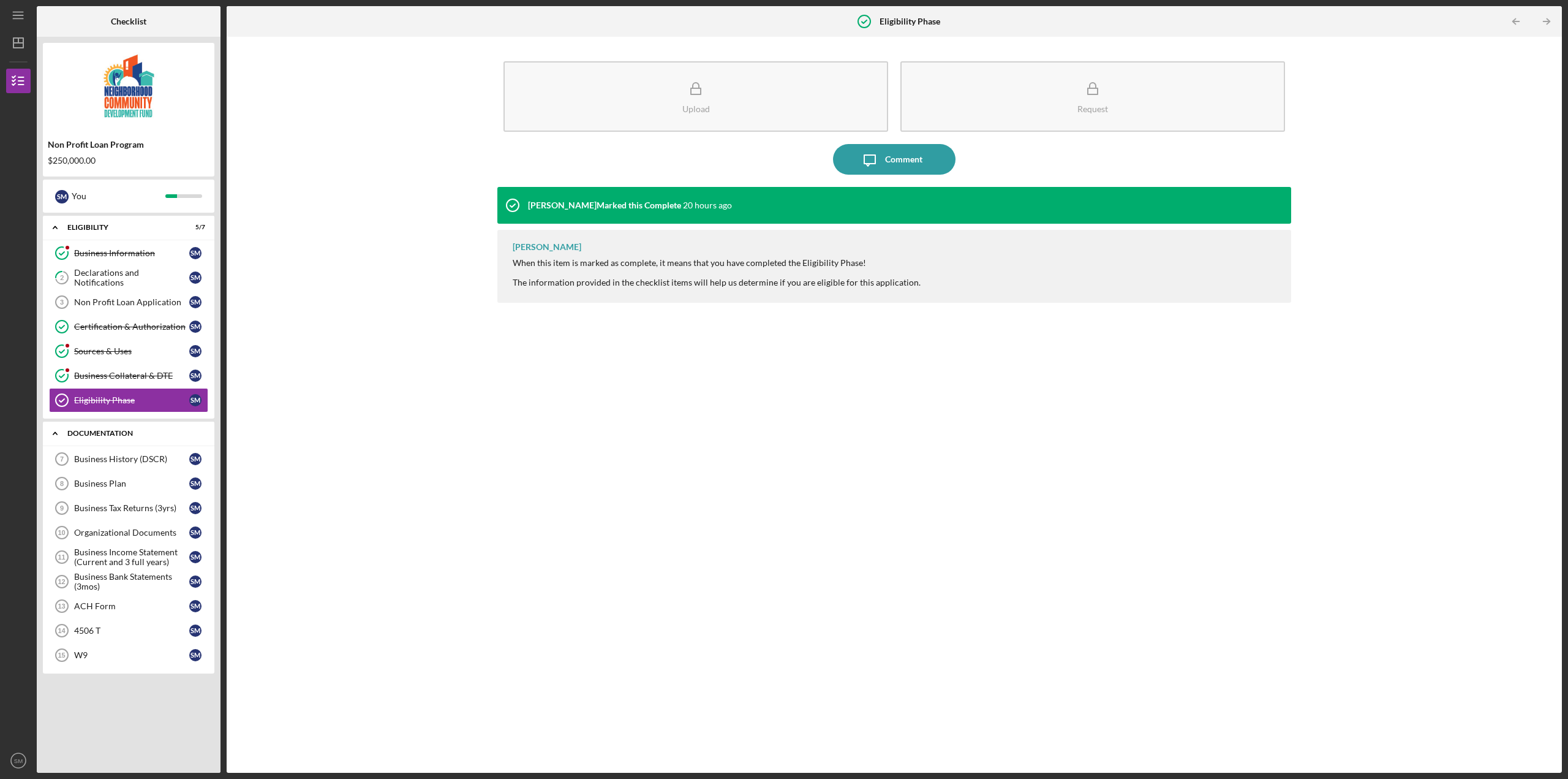
click at [134, 434] on div "Documentation" at bounding box center [133, 433] width 132 height 7
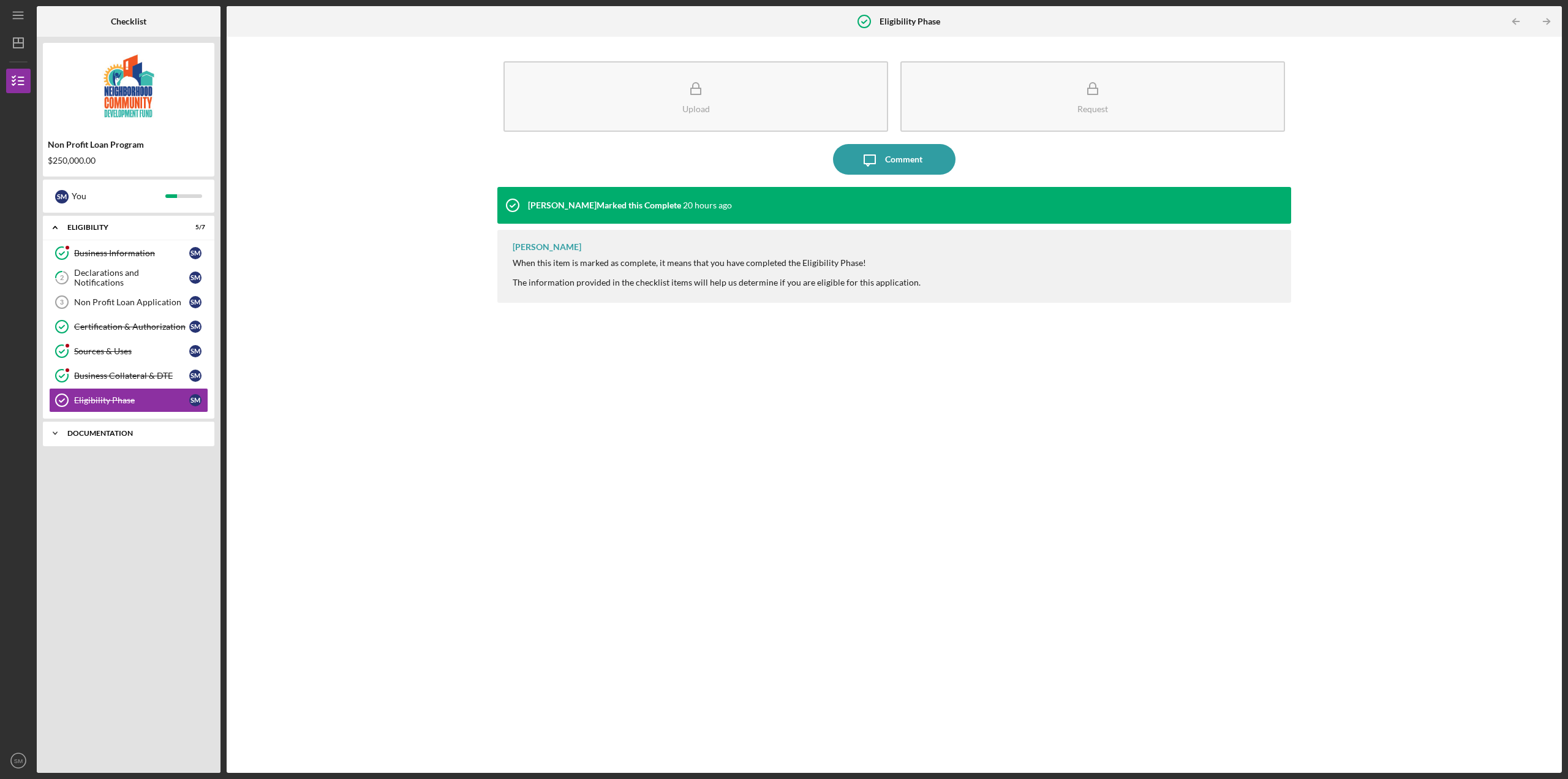
click at [134, 434] on div "Documentation" at bounding box center [133, 433] width 132 height 7
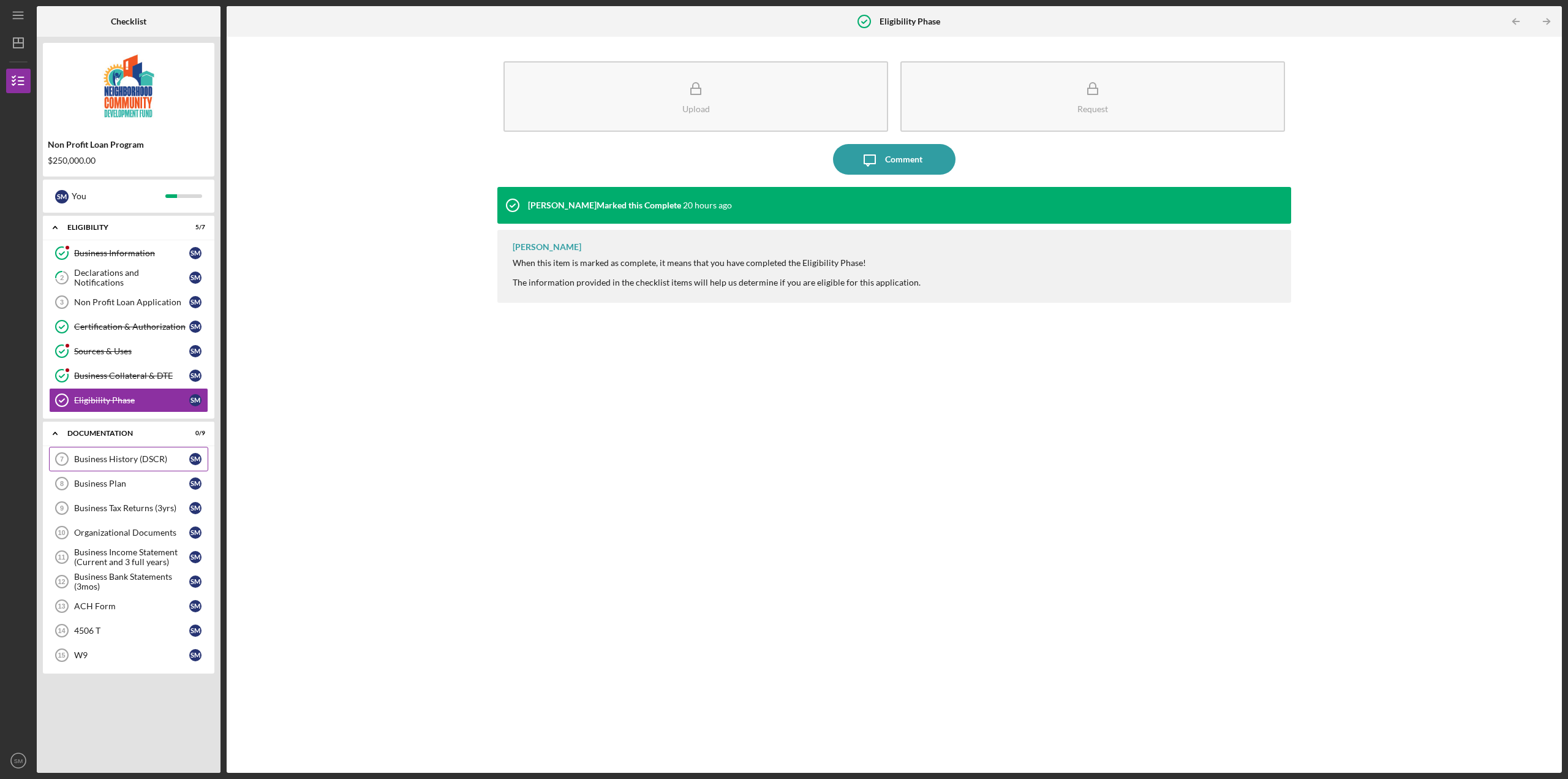
click at [142, 459] on div "Business History (DSCR)" at bounding box center [131, 459] width 115 height 10
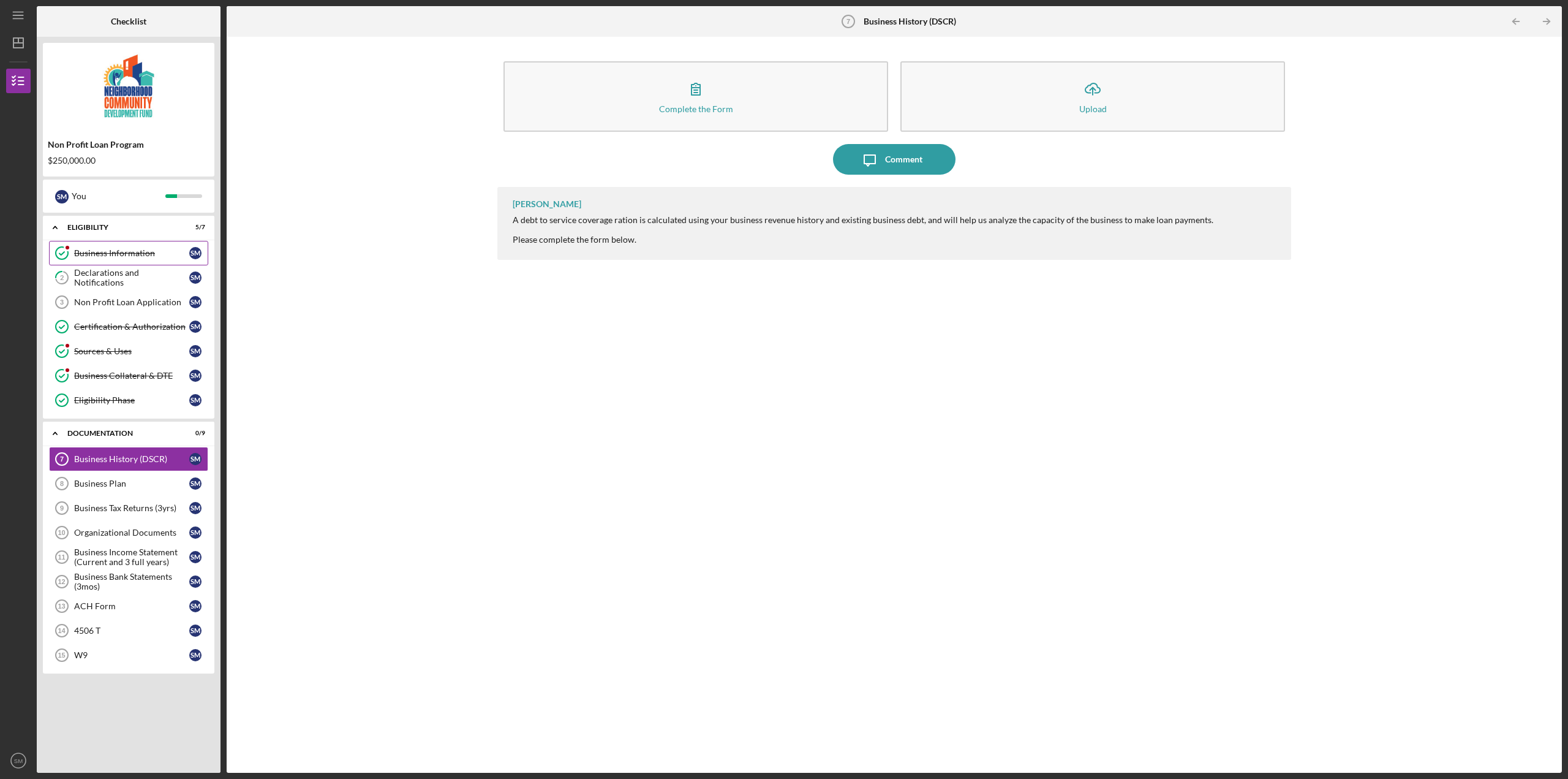
click at [127, 253] on div "Business Information" at bounding box center [131, 253] width 115 height 10
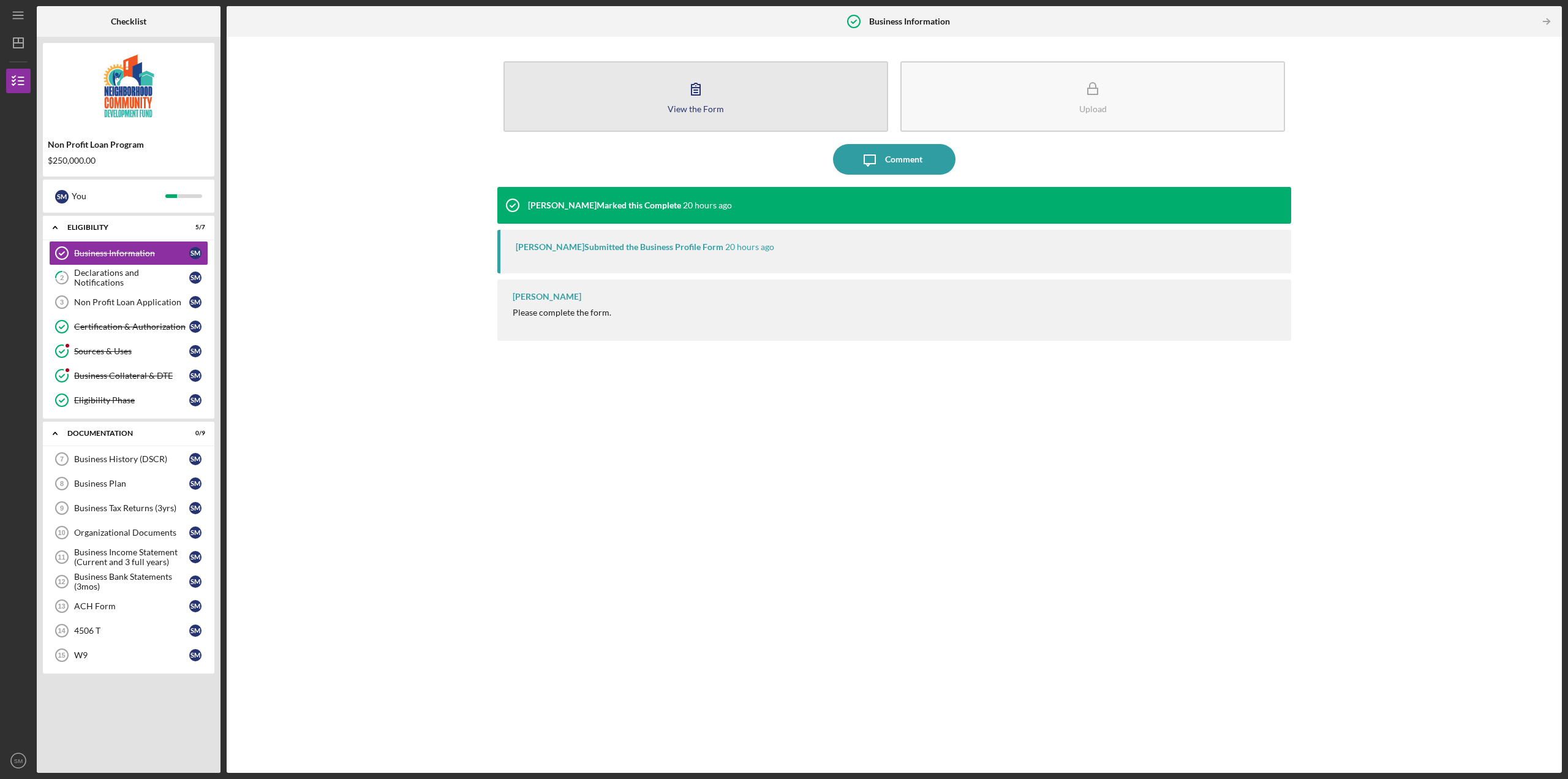
click at [696, 109] on div "View the Form" at bounding box center [696, 108] width 56 height 9
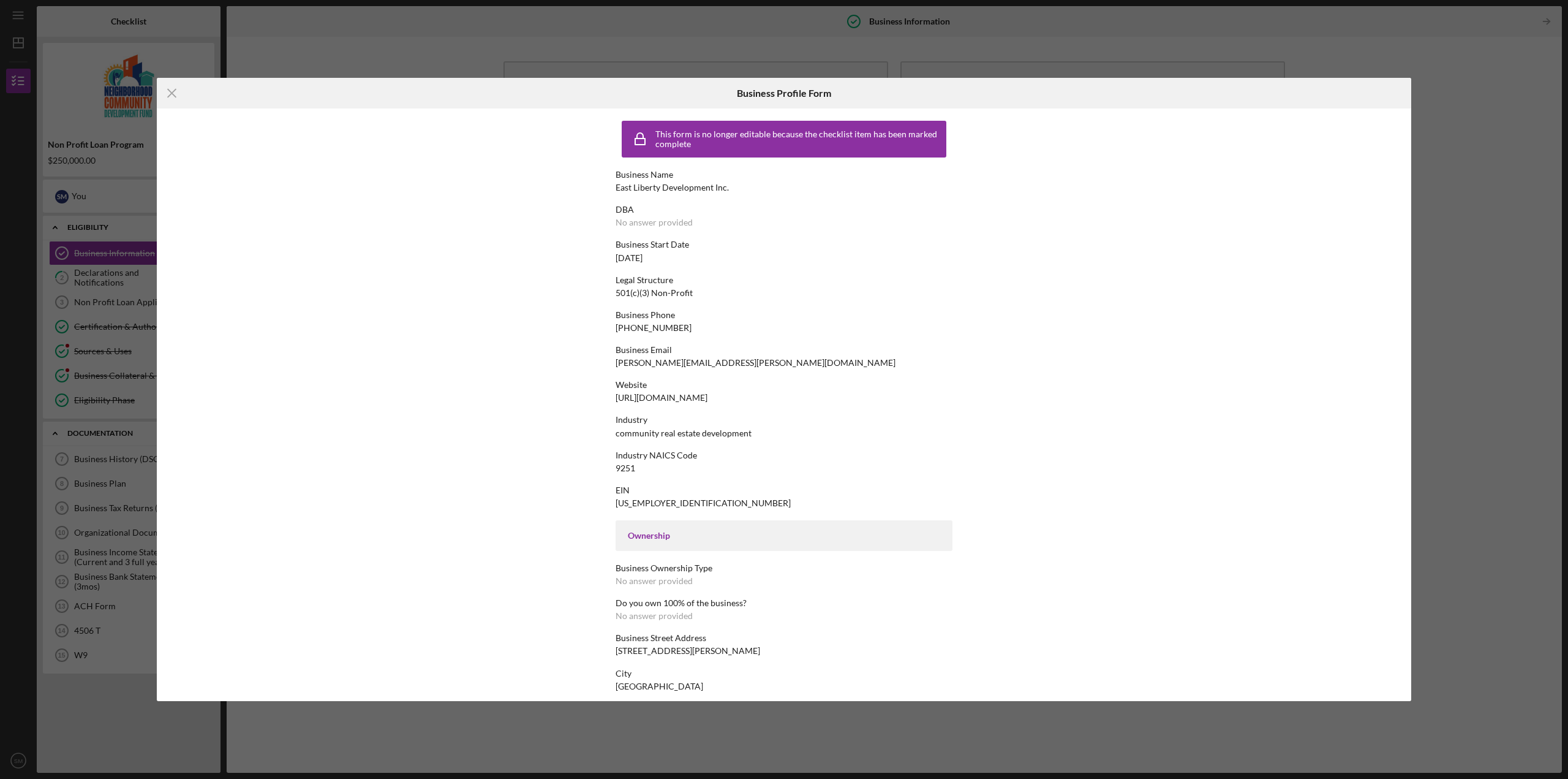
drag, startPoint x: 662, startPoint y: 257, endPoint x: 602, endPoint y: 258, distance: 60.0
click at [602, 258] on div "This form is no longer editable because the checklist item has been marked comp…" at bounding box center [784, 405] width 1254 height 593
copy div "[DATE]"
click at [137, 27] on div "Icon/Menu Close Business Profile Form This form is no longer editable because t…" at bounding box center [784, 390] width 1568 height 779
click at [167, 95] on icon "Icon/Menu Close" at bounding box center [172, 93] width 31 height 31
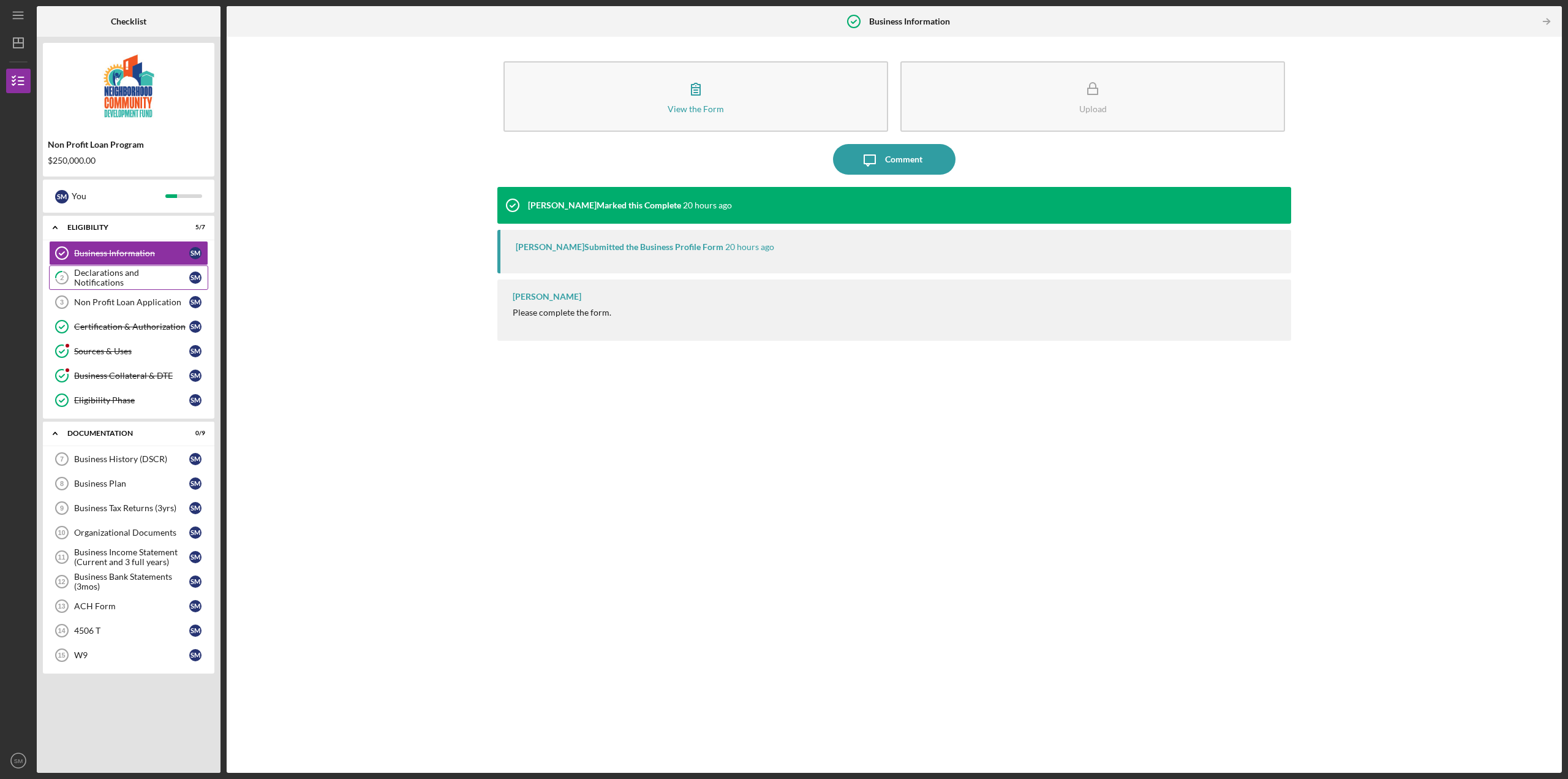
click at [152, 272] on div "Declarations and Notifications" at bounding box center [131, 277] width 115 height 20
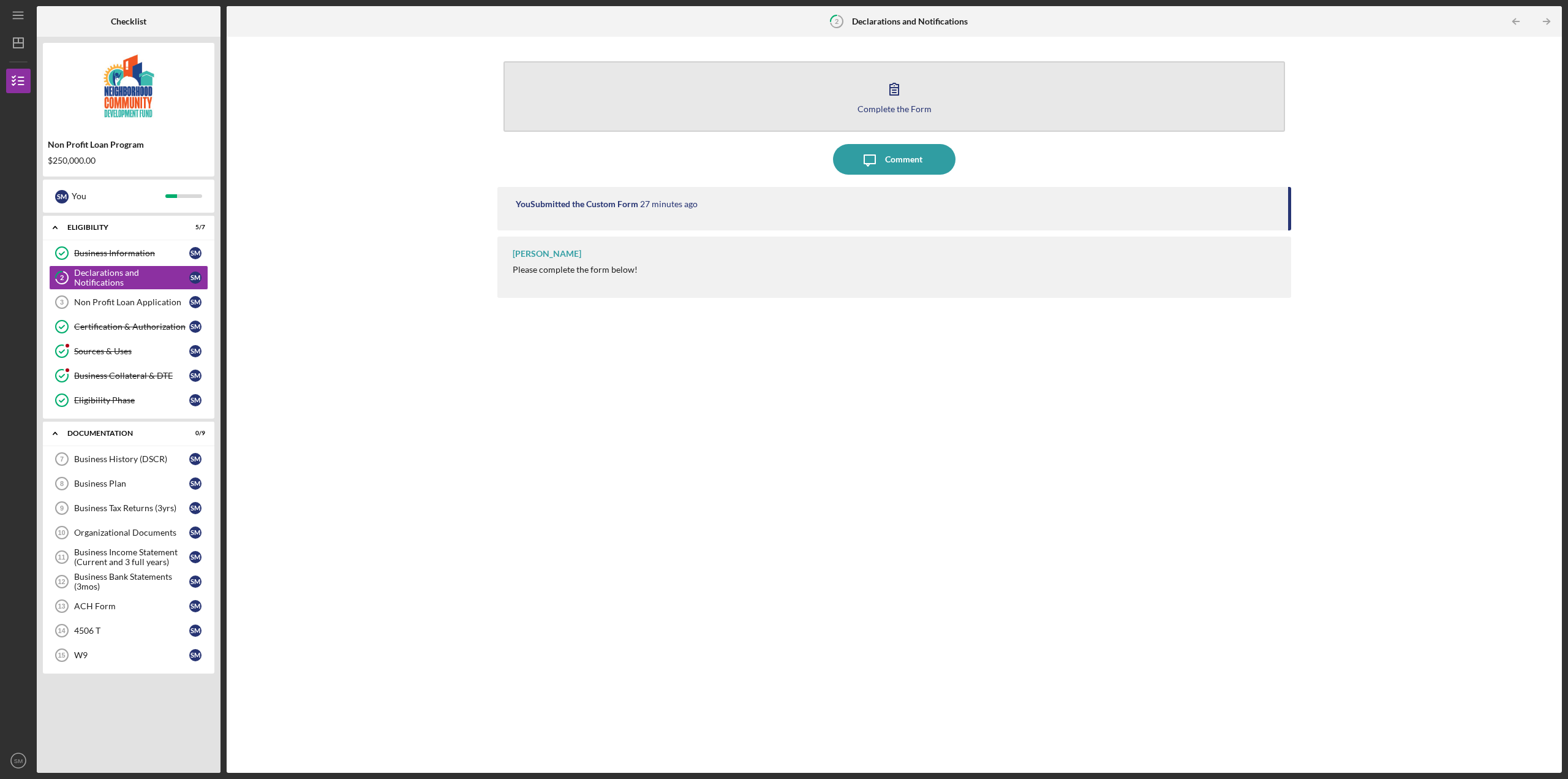
click at [889, 104] on div "Complete the Form" at bounding box center [894, 108] width 74 height 9
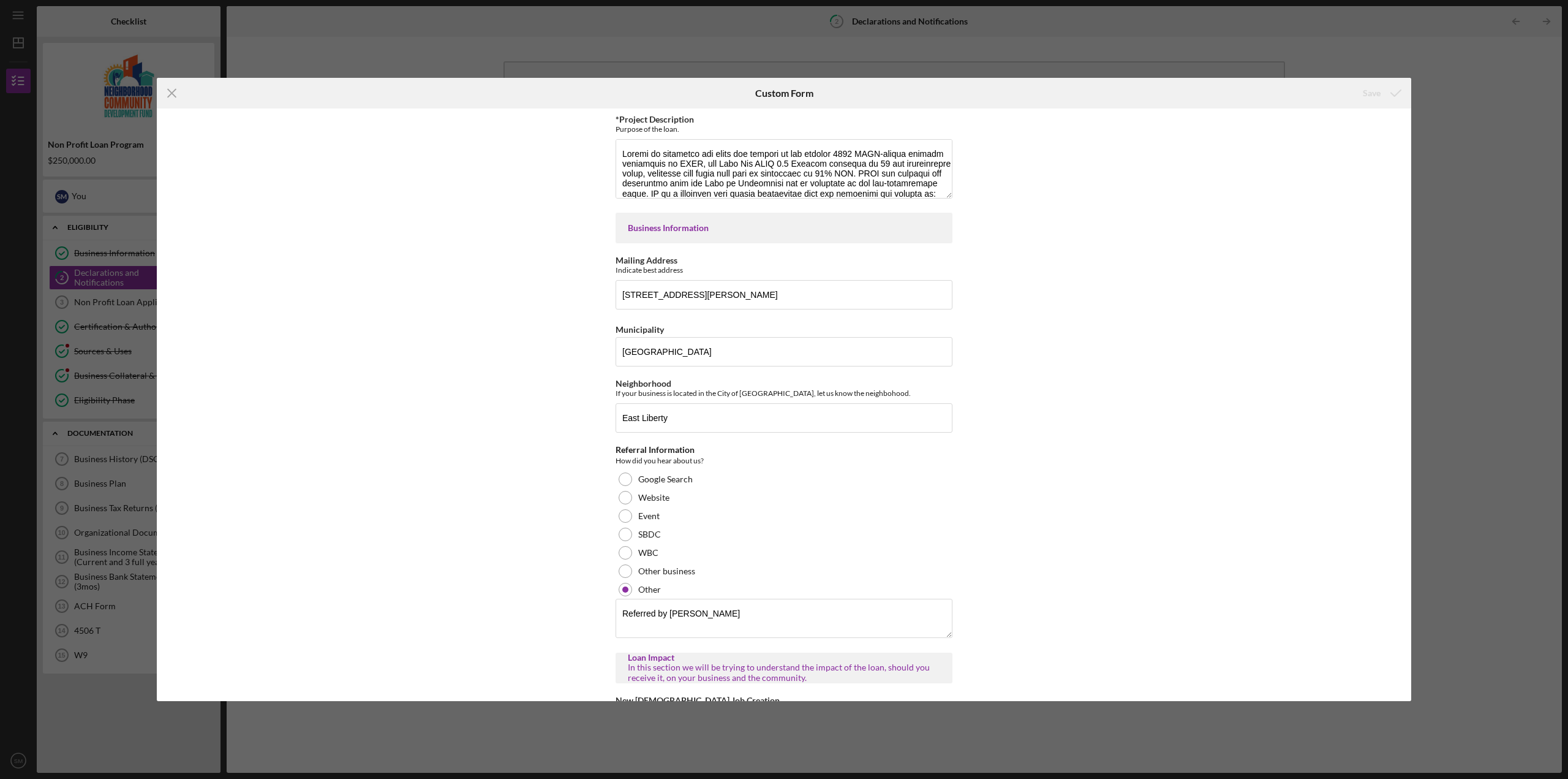
scroll to position [445, 0]
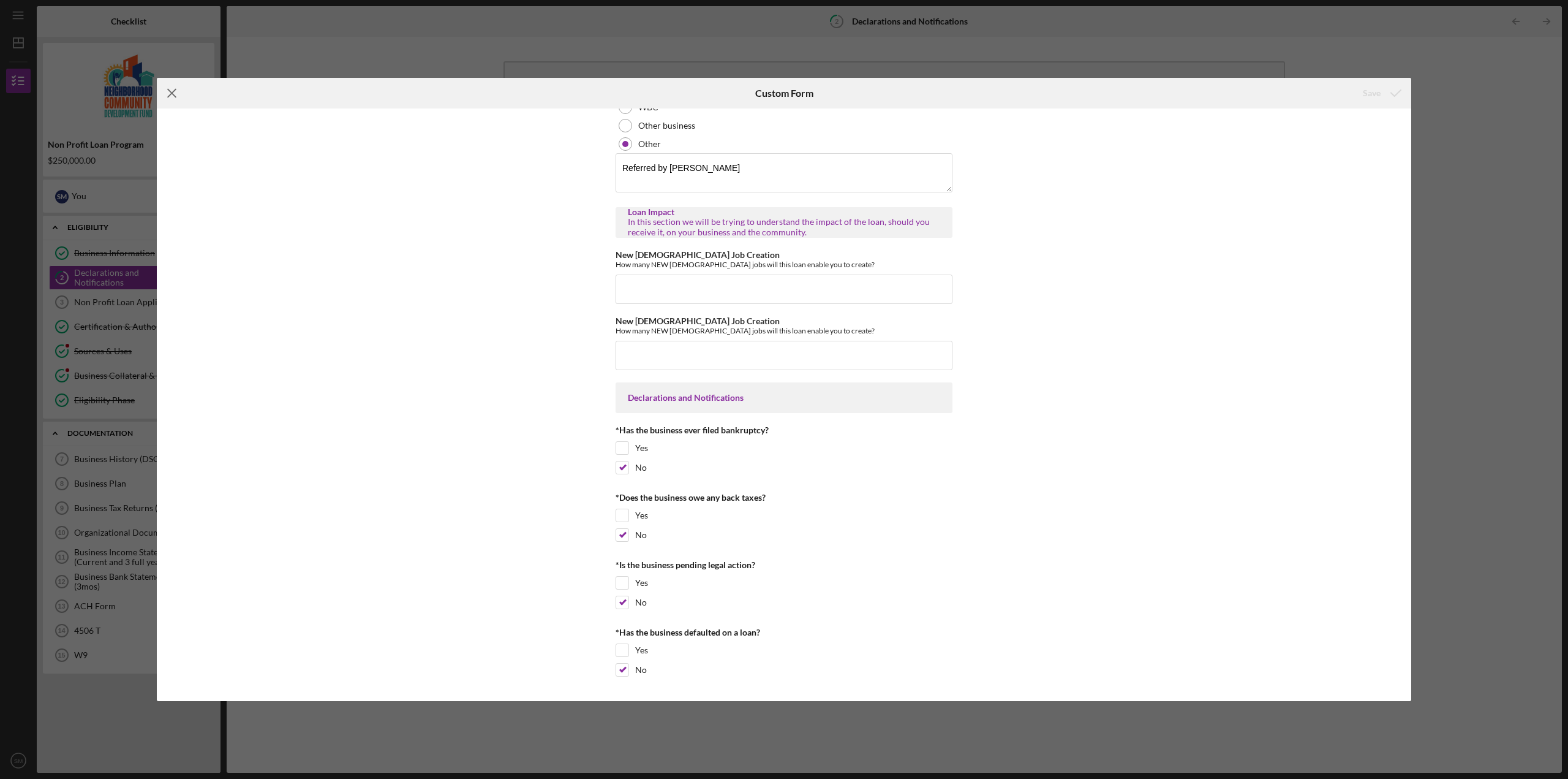
click at [169, 91] on line at bounding box center [172, 94] width 8 height 8
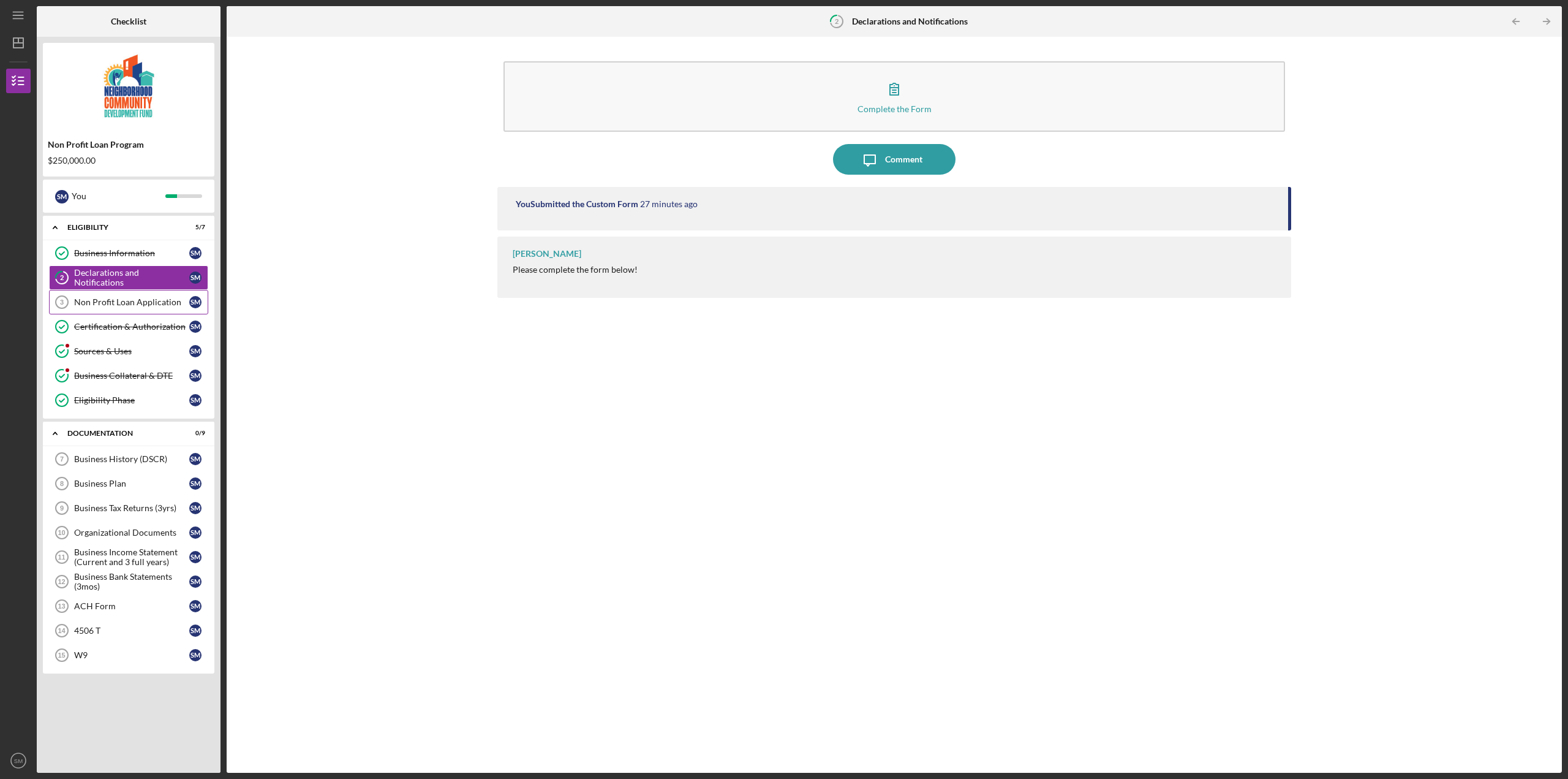
click at [158, 306] on div "Non Profit Loan Application" at bounding box center [131, 302] width 115 height 10
